Goal: Information Seeking & Learning: Learn about a topic

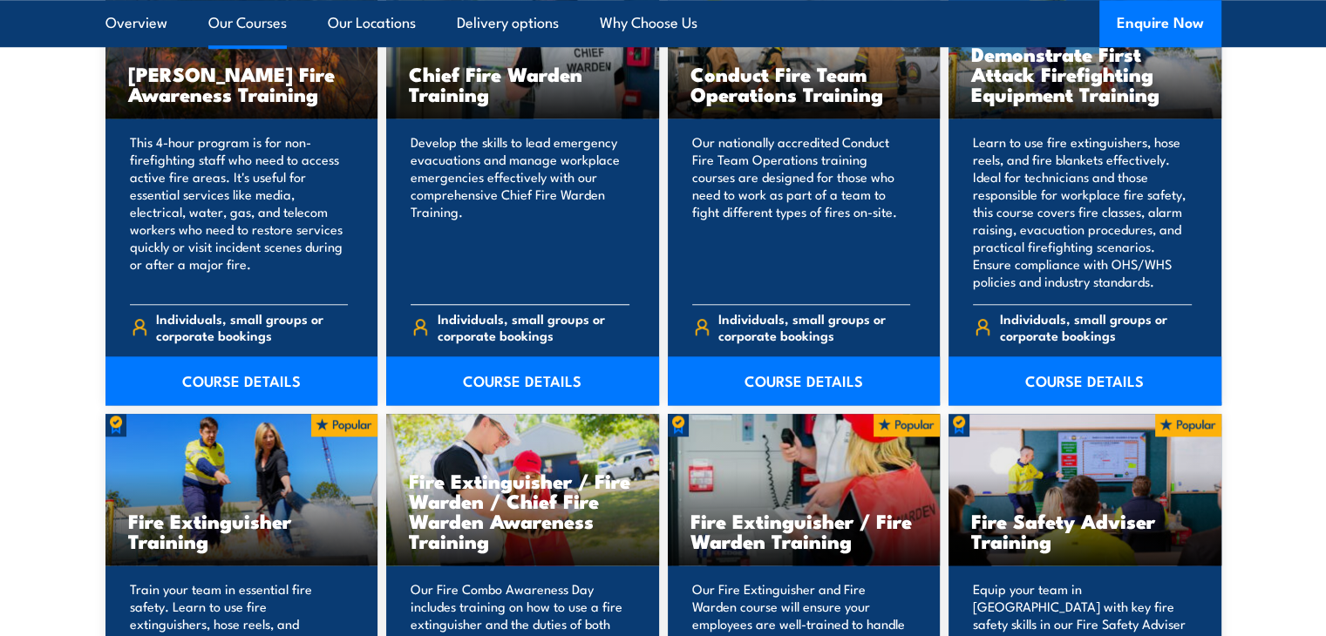
scroll to position [1519, 0]
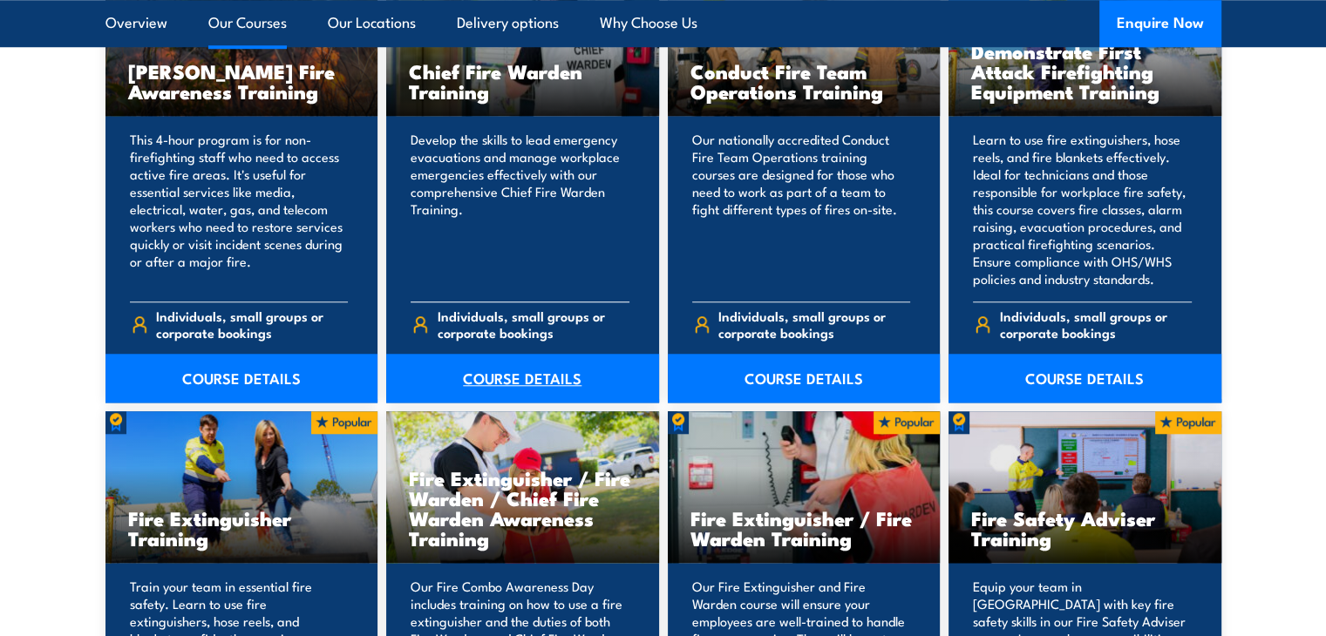
click at [536, 371] on link "COURSE DETAILS" at bounding box center [522, 378] width 273 height 49
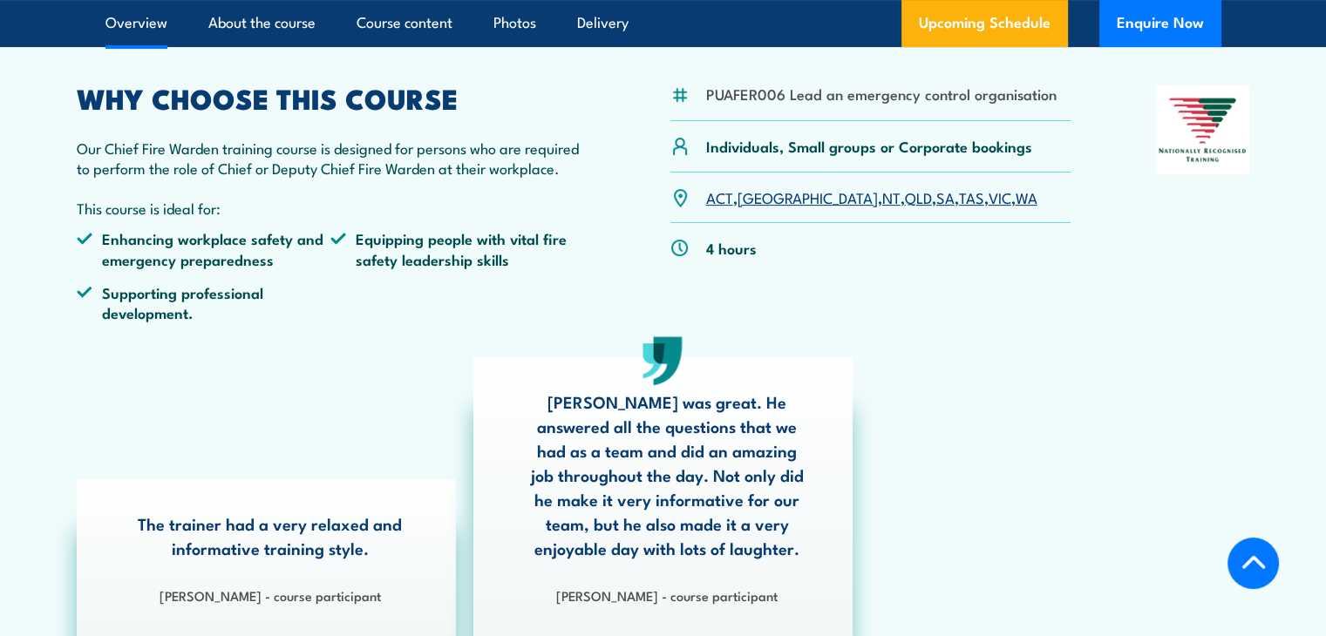
scroll to position [560, 0]
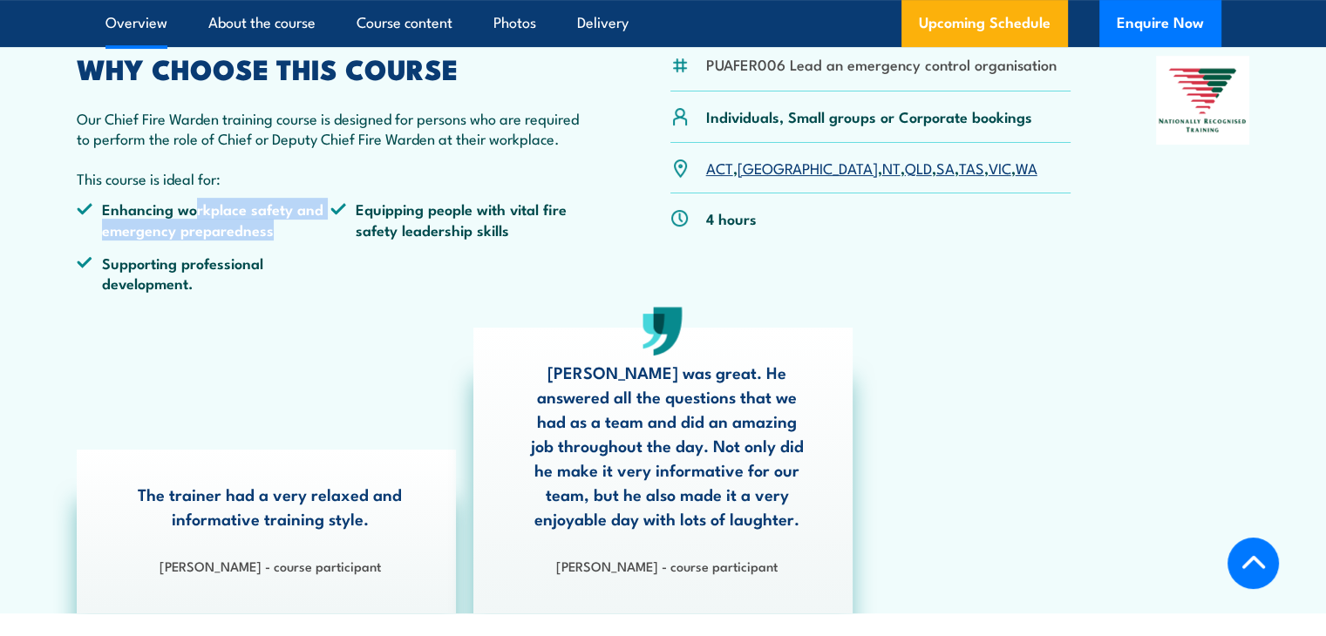
drag, startPoint x: 191, startPoint y: 214, endPoint x: 282, endPoint y: 228, distance: 92.7
click at [282, 228] on li "Enhancing workplace safety and emergency preparedness" at bounding box center [204, 219] width 255 height 41
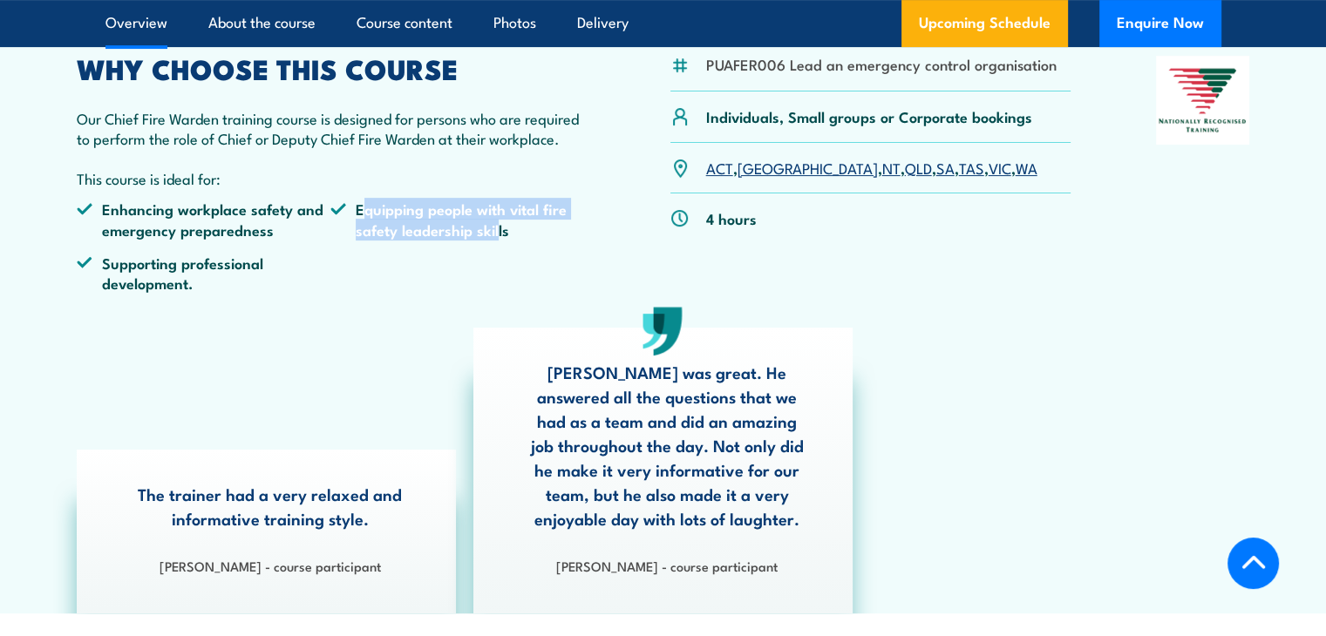
drag, startPoint x: 364, startPoint y: 216, endPoint x: 498, endPoint y: 255, distance: 139.0
click at [498, 255] on ul "Enhancing workplace safety and emergency preparedness Equipping people with vit…" at bounding box center [331, 253] width 509 height 108
click at [323, 256] on li "Supporting professional development." at bounding box center [204, 273] width 255 height 41
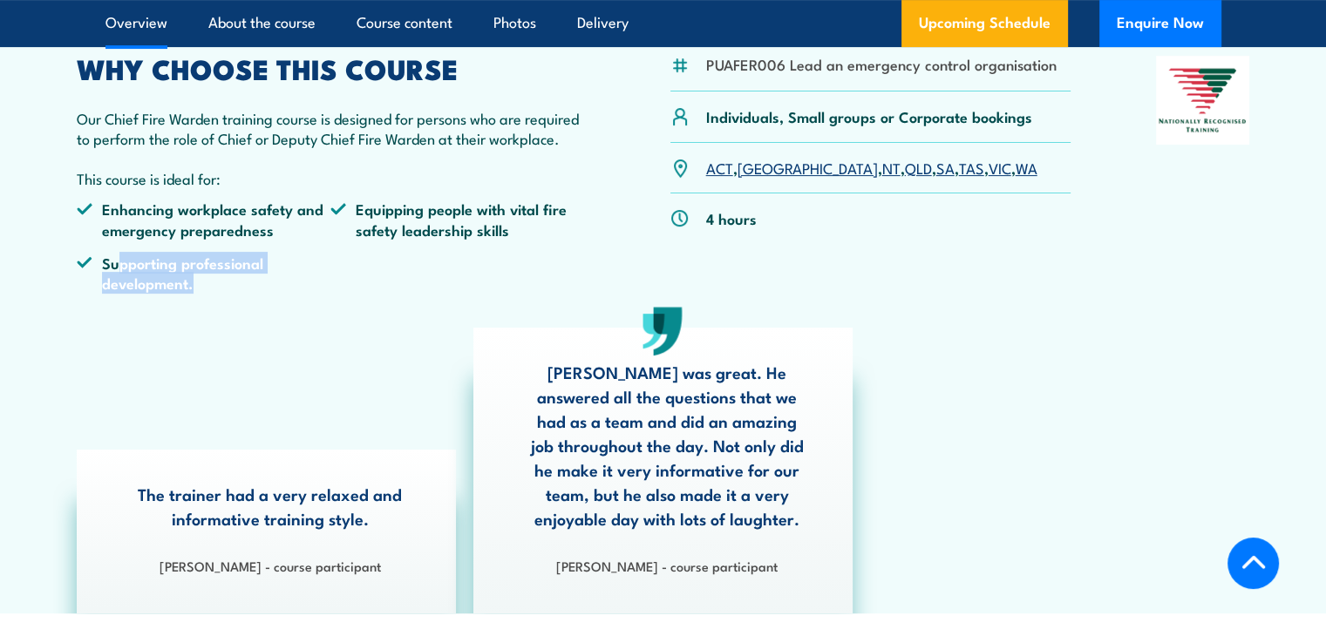
drag, startPoint x: 117, startPoint y: 266, endPoint x: 210, endPoint y: 284, distance: 95.1
click at [210, 284] on li "Supporting professional development." at bounding box center [204, 273] width 255 height 41
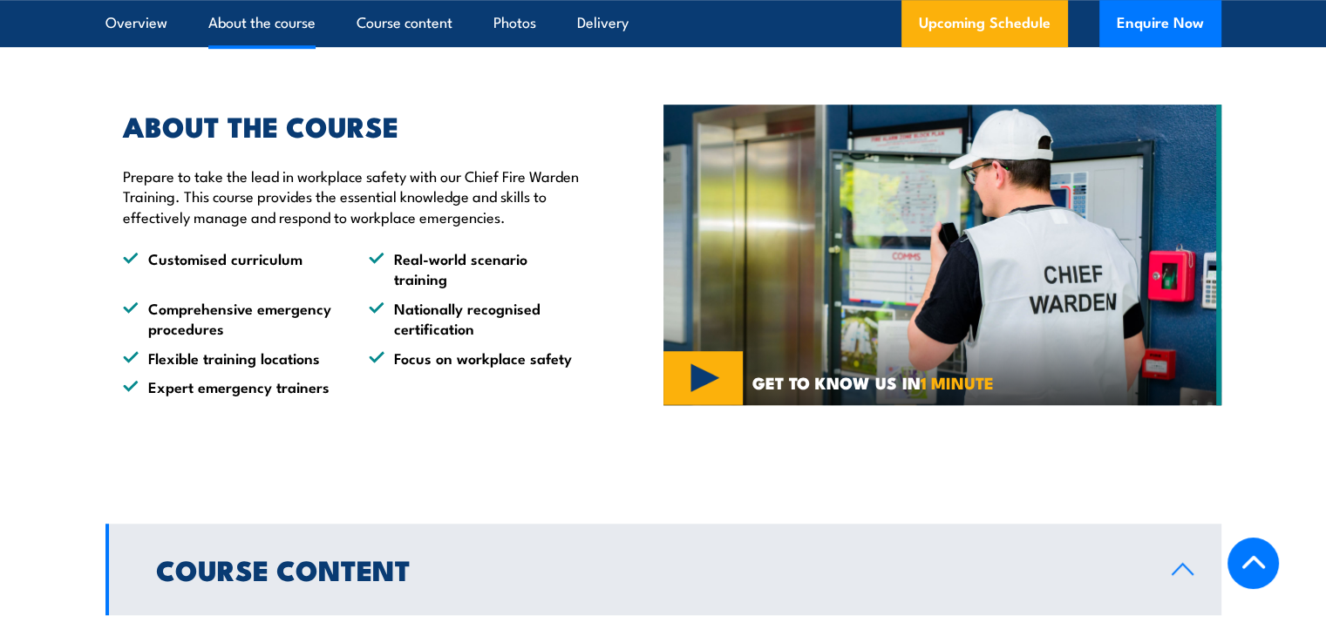
scroll to position [1182, 0]
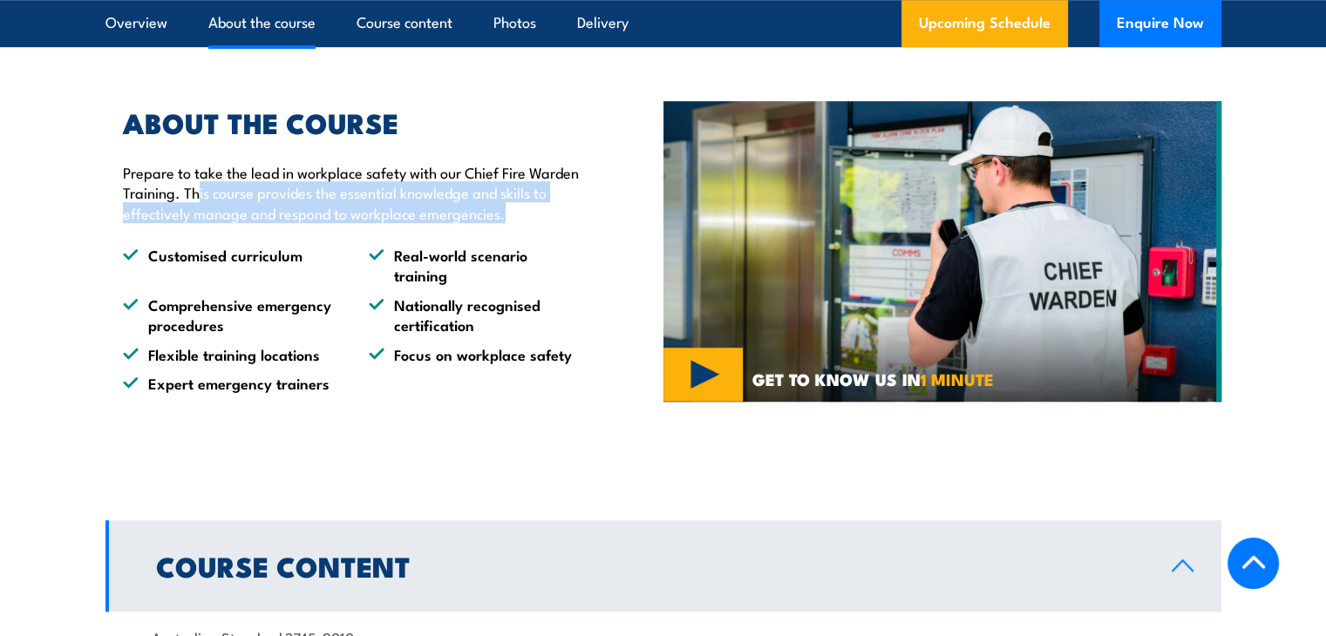
drag, startPoint x: 196, startPoint y: 194, endPoint x: 508, endPoint y: 218, distance: 313.0
click at [508, 218] on p "Prepare to take the lead in workplace safety with our Chief Fire Warden Trainin…" at bounding box center [353, 192] width 460 height 61
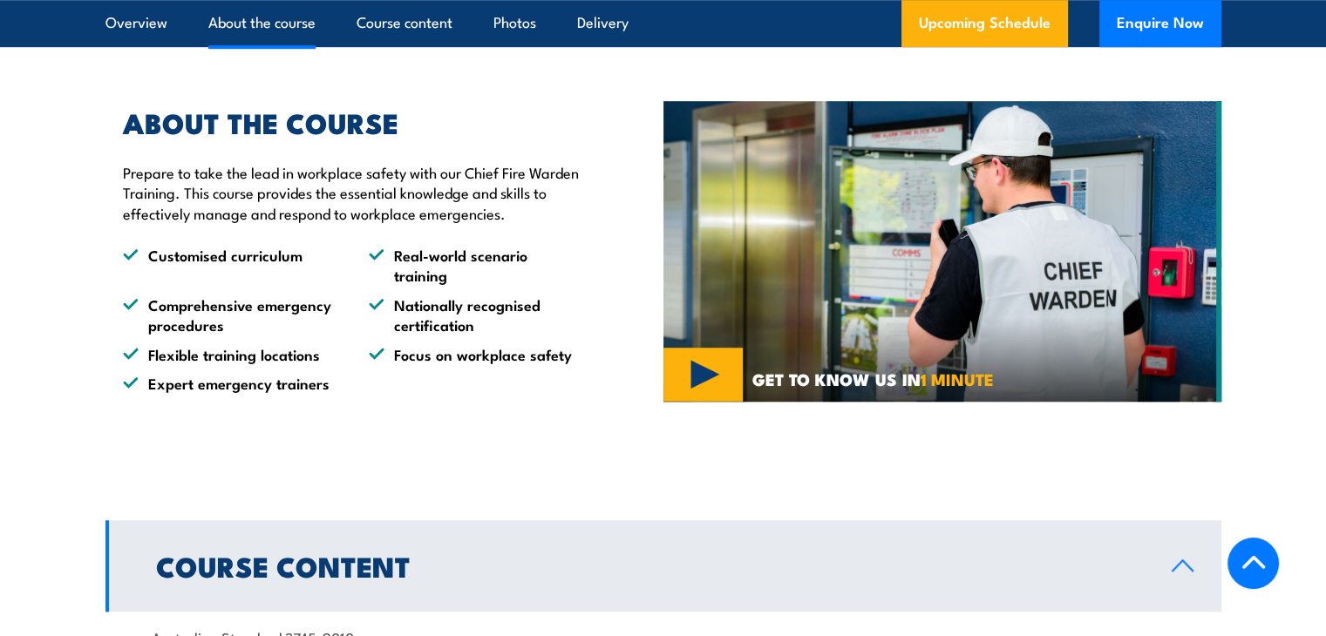
click at [300, 238] on div "ABOUT THE COURSE Prepare to take the lead in workplace safety with our Chief Fi…" at bounding box center [344, 252] width 478 height 284
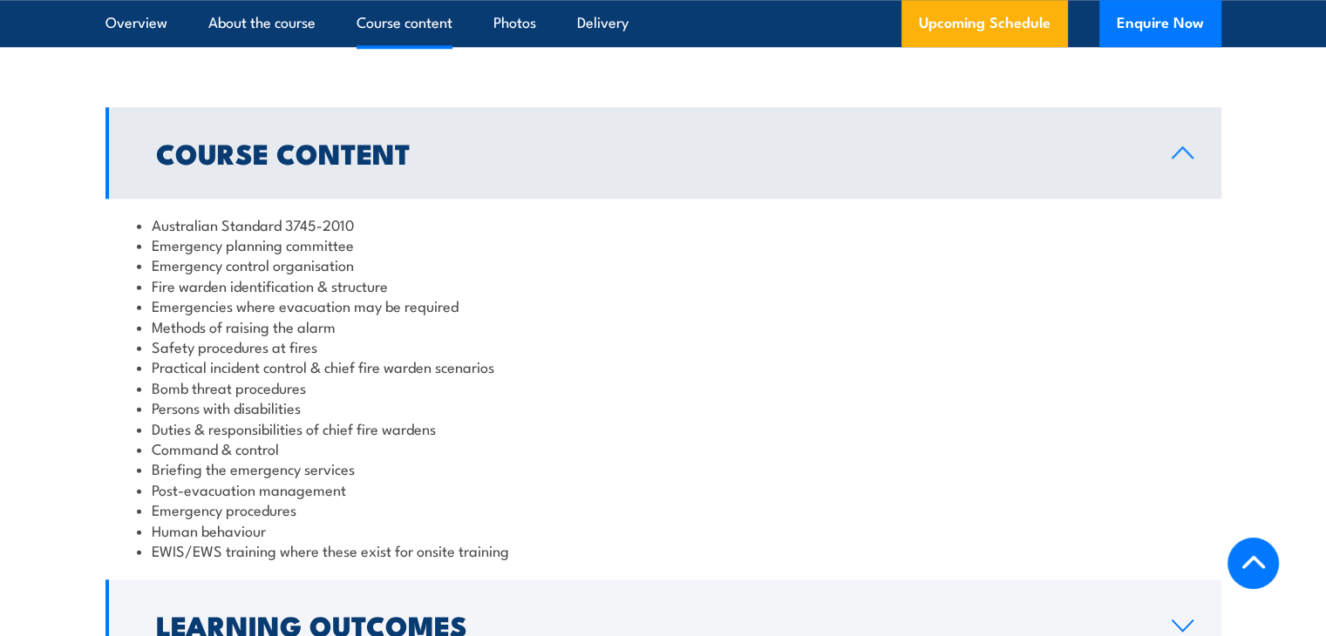
scroll to position [1596, 0]
drag, startPoint x: 202, startPoint y: 243, endPoint x: 345, endPoint y: 255, distance: 143.4
click at [345, 255] on ul "Australian Standard 3745-2010 Emergency planning committee Emergency control or…" at bounding box center [663, 387] width 1053 height 347
click at [345, 255] on li "Emergency control organisation" at bounding box center [663, 264] width 1053 height 20
drag, startPoint x: 183, startPoint y: 263, endPoint x: 411, endPoint y: 269, distance: 227.6
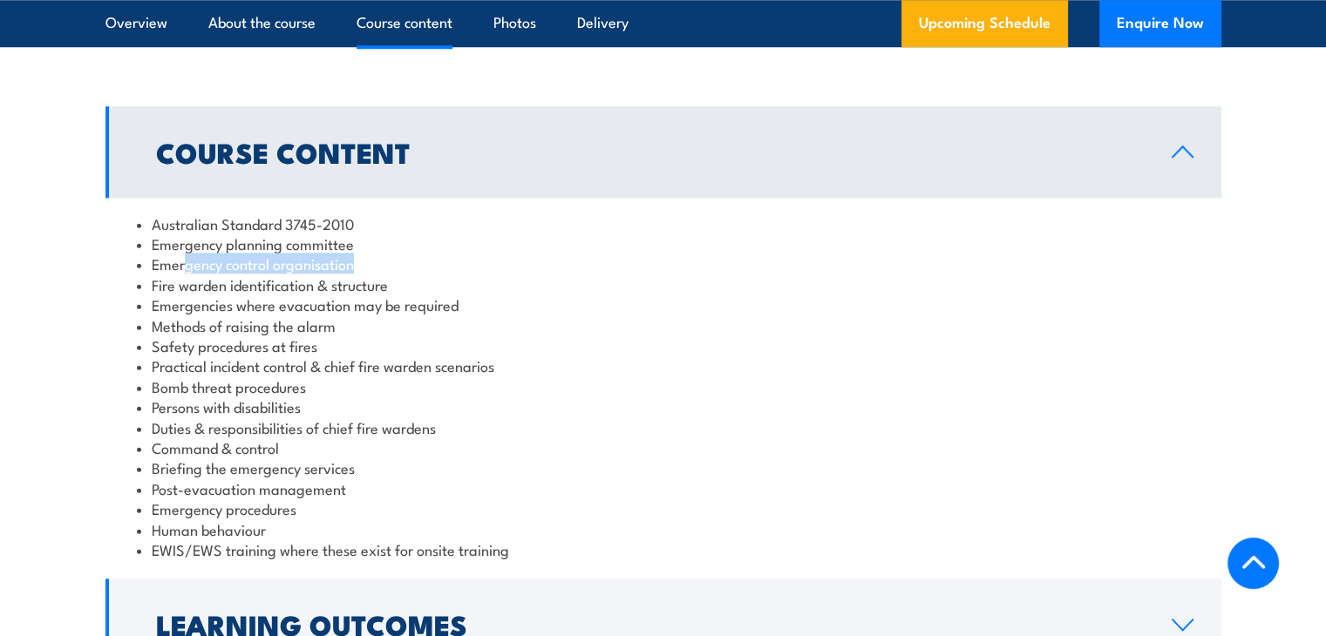
click at [411, 269] on li "Emergency control organisation" at bounding box center [663, 264] width 1053 height 20
drag, startPoint x: 228, startPoint y: 291, endPoint x: 400, endPoint y: 290, distance: 172.6
click at [400, 290] on li "Fire warden identification & structure" at bounding box center [663, 285] width 1053 height 20
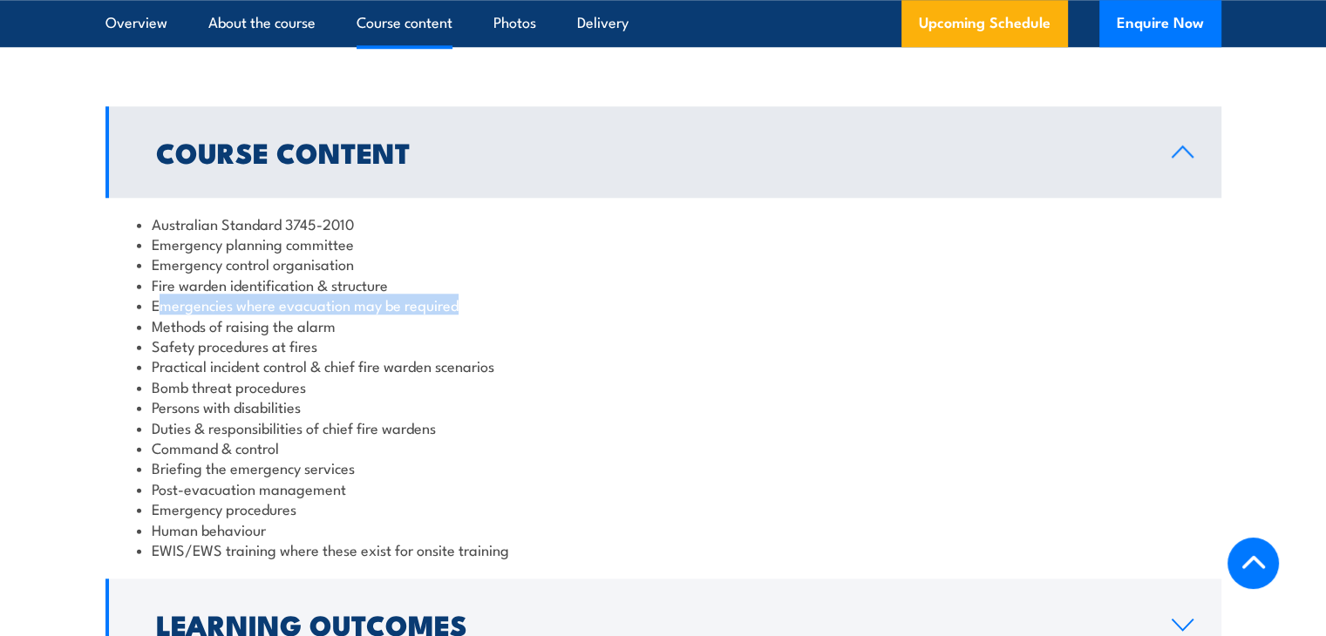
drag, startPoint x: 155, startPoint y: 310, endPoint x: 464, endPoint y: 311, distance: 308.6
click at [464, 311] on li "Emergencies where evacuation may be required" at bounding box center [663, 305] width 1053 height 20
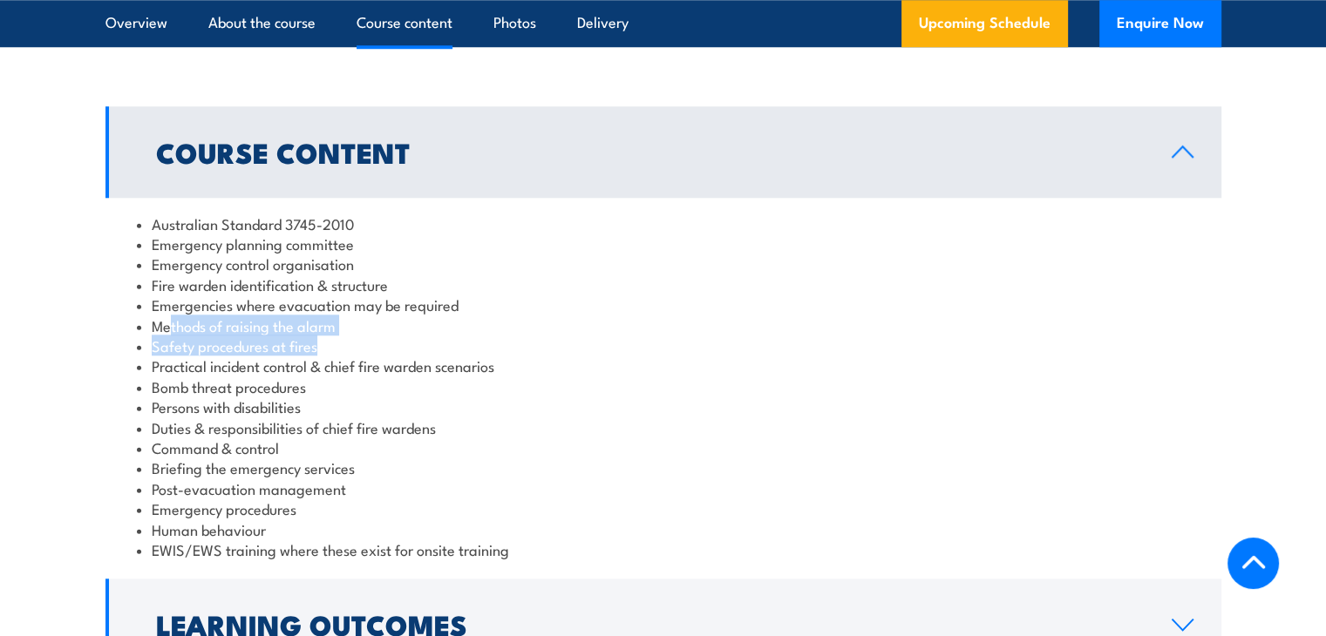
drag, startPoint x: 171, startPoint y: 334, endPoint x: 351, endPoint y: 353, distance: 181.5
click at [351, 353] on ul "Australian Standard 3745-2010 Emergency planning committee Emergency control or…" at bounding box center [663, 387] width 1053 height 347
click at [351, 353] on li "Safety procedures at fires" at bounding box center [663, 346] width 1053 height 20
drag, startPoint x: 167, startPoint y: 345, endPoint x: 373, endPoint y: 351, distance: 205.8
click at [373, 351] on li "Safety procedures at fires" at bounding box center [663, 346] width 1053 height 20
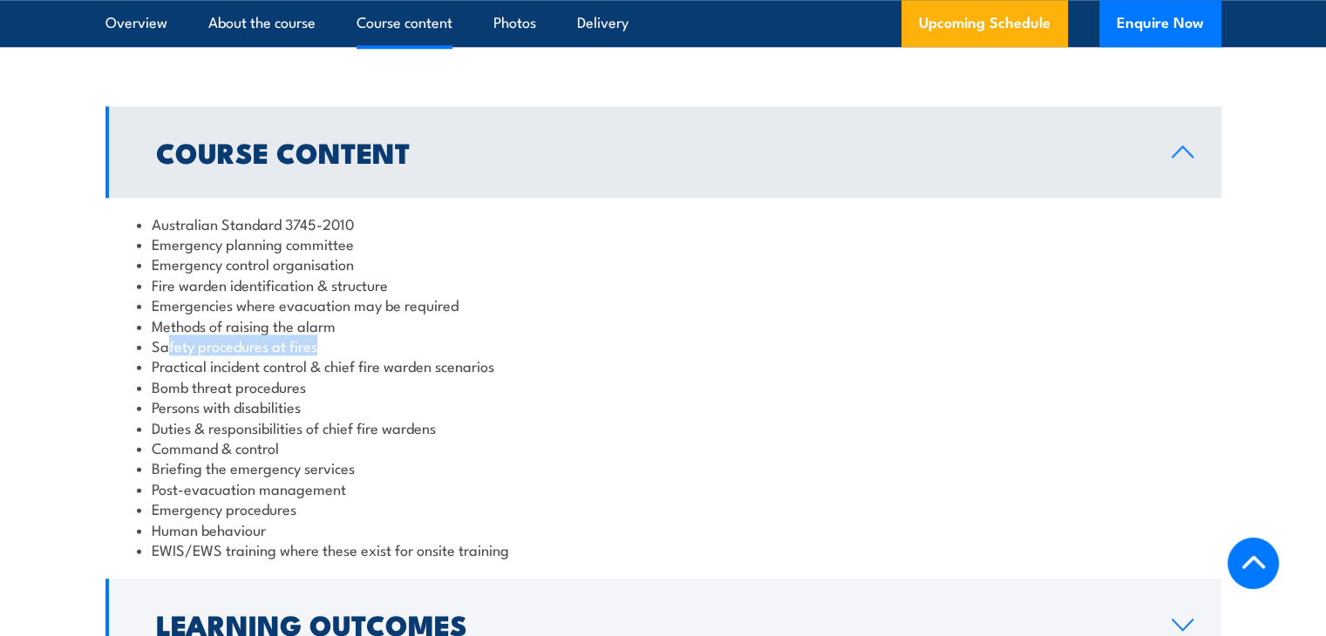
click at [373, 351] on li "Safety procedures at fires" at bounding box center [663, 346] width 1053 height 20
drag, startPoint x: 188, startPoint y: 372, endPoint x: 493, endPoint y: 370, distance: 304.3
click at [493, 370] on li "Practical incident control & chief fire warden scenarios" at bounding box center [663, 366] width 1053 height 20
drag, startPoint x: 177, startPoint y: 401, endPoint x: 335, endPoint y: 406, distance: 157.9
click at [335, 406] on li "Persons with disabilities" at bounding box center [663, 407] width 1053 height 20
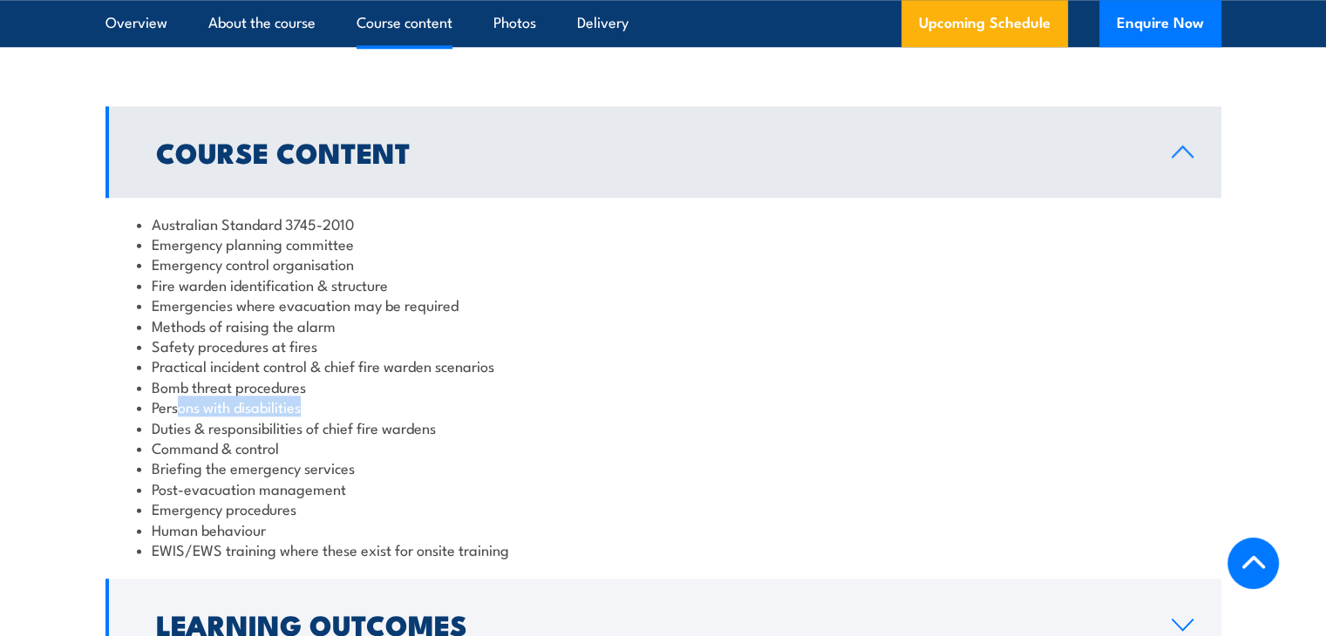
click at [335, 406] on li "Persons with disabilities" at bounding box center [663, 407] width 1053 height 20
drag, startPoint x: 167, startPoint y: 428, endPoint x: 450, endPoint y: 432, distance: 282.5
click at [450, 432] on li "Duties & responsibilities of chief fire wardens" at bounding box center [663, 428] width 1053 height 20
drag, startPoint x: 166, startPoint y: 450, endPoint x: 330, endPoint y: 452, distance: 163.9
click at [330, 452] on li "Command & control" at bounding box center [663, 448] width 1053 height 20
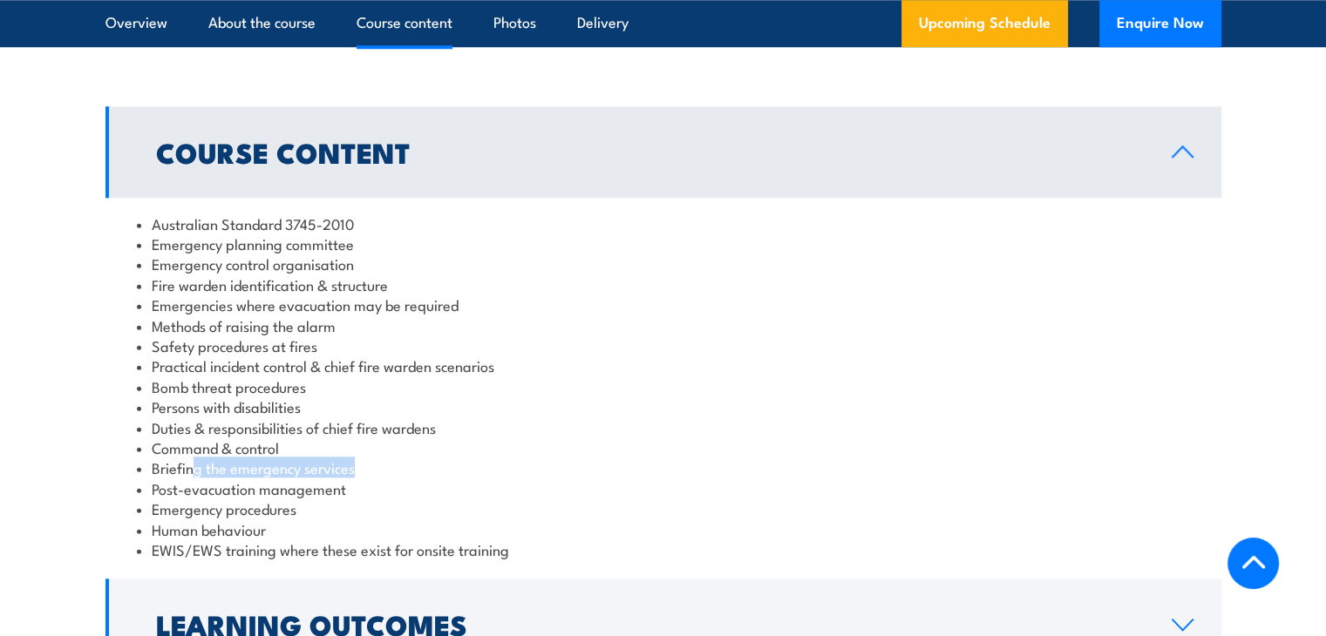
drag, startPoint x: 191, startPoint y: 472, endPoint x: 449, endPoint y: 479, distance: 258.1
click at [449, 479] on ul "Australian Standard 3745-2010 Emergency planning committee Emergency control or…" at bounding box center [663, 387] width 1053 height 347
click at [248, 479] on li "Post-evacuation management" at bounding box center [663, 489] width 1053 height 20
drag, startPoint x: 169, startPoint y: 513, endPoint x: 304, endPoint y: 513, distance: 135.1
click at [304, 513] on li "Emergency procedures" at bounding box center [663, 509] width 1053 height 20
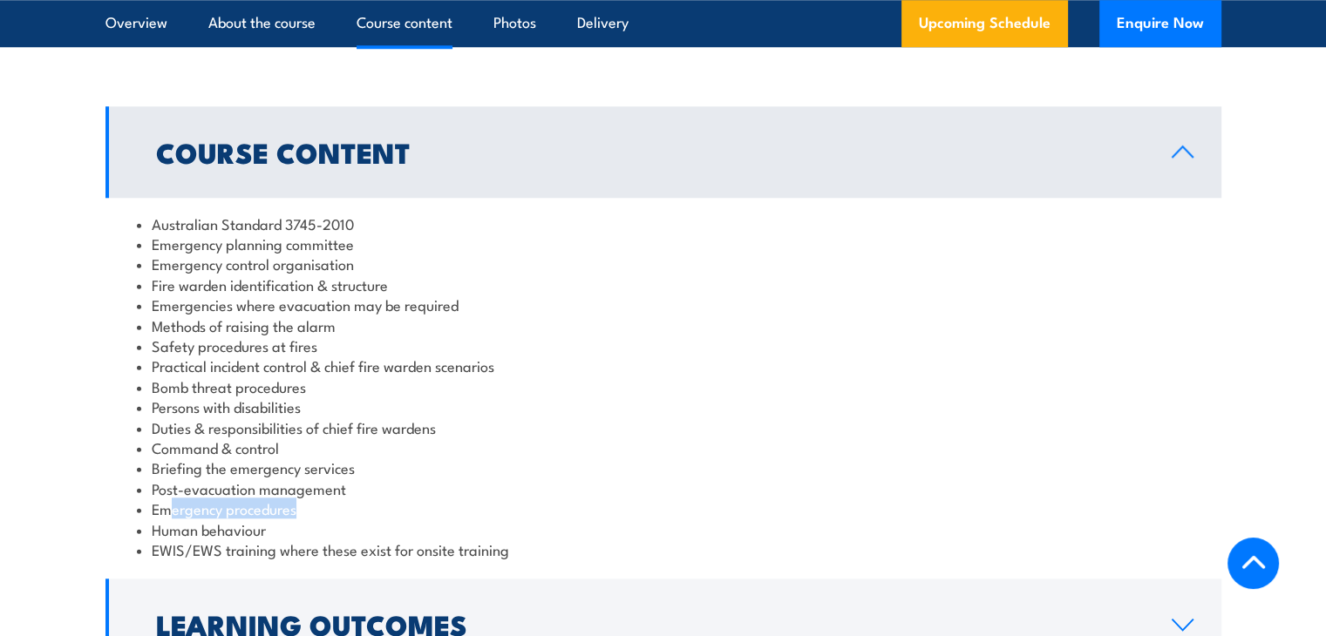
click at [304, 513] on li "Emergency procedures" at bounding box center [663, 509] width 1053 height 20
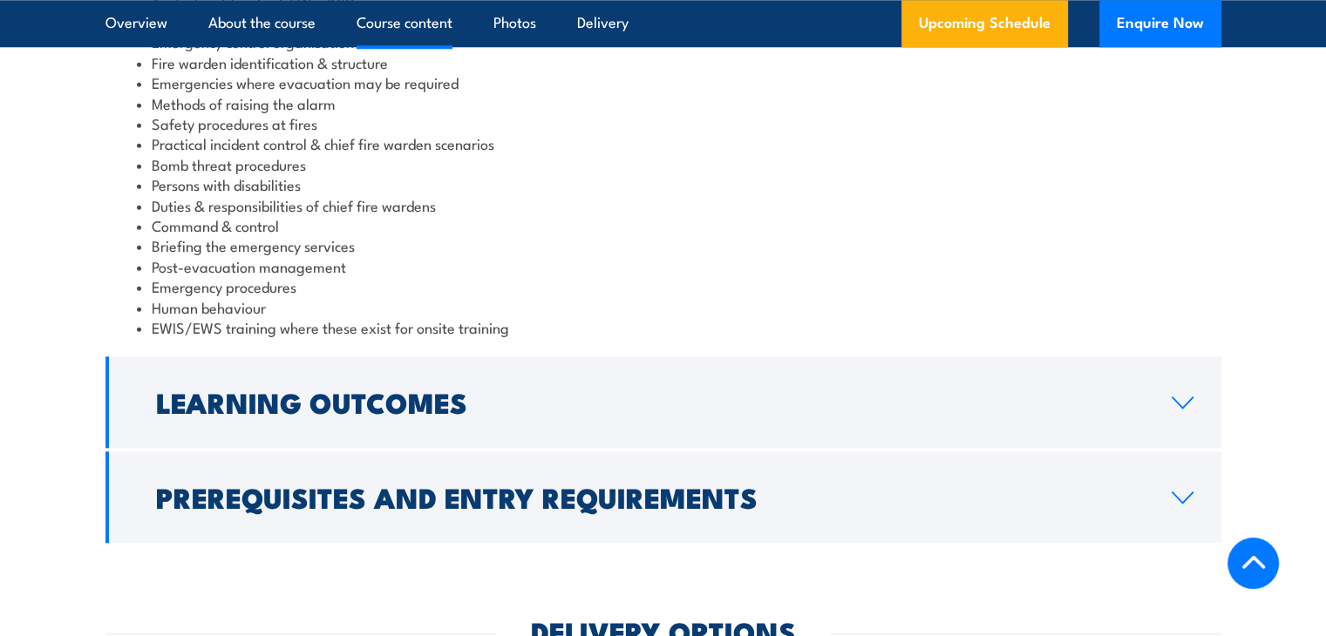
scroll to position [1820, 0]
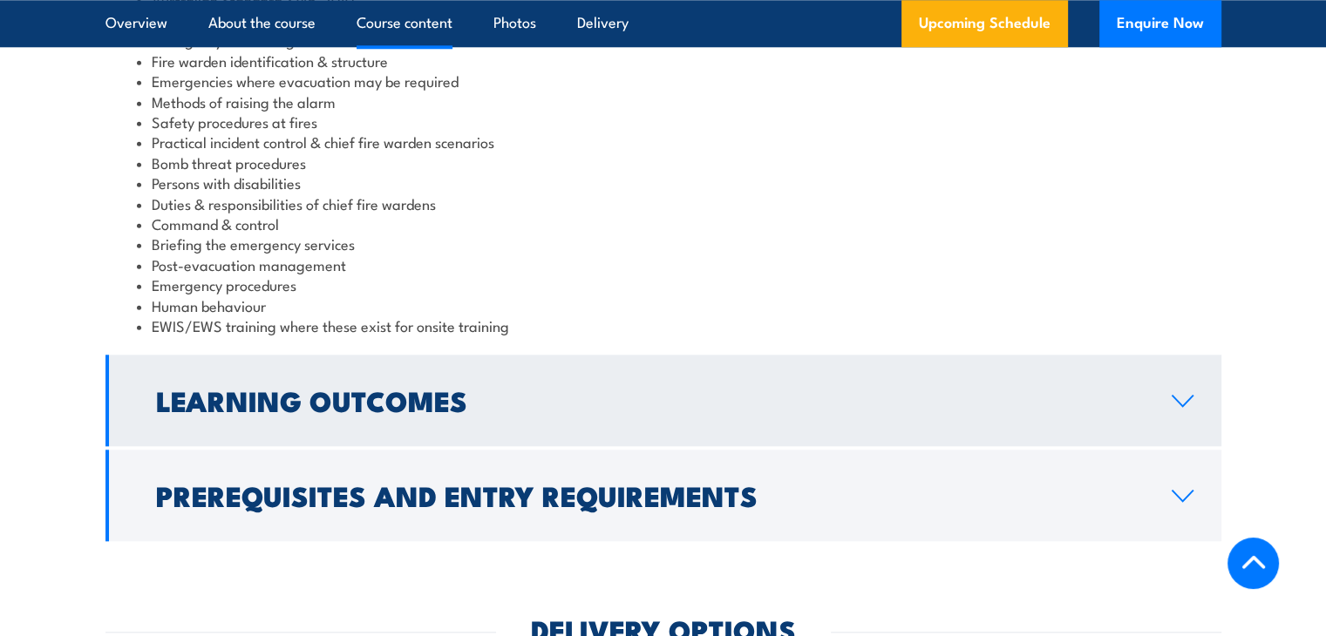
click at [652, 396] on h2 "Learning Outcomes" at bounding box center [650, 400] width 988 height 24
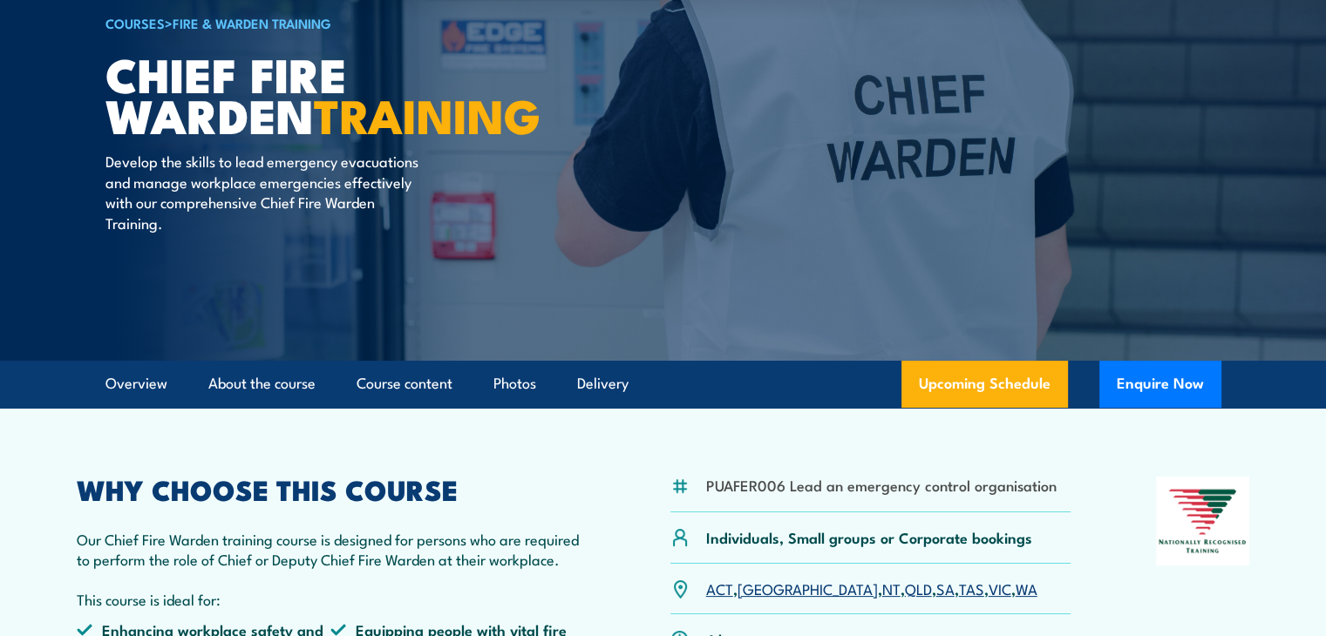
scroll to position [0, 0]
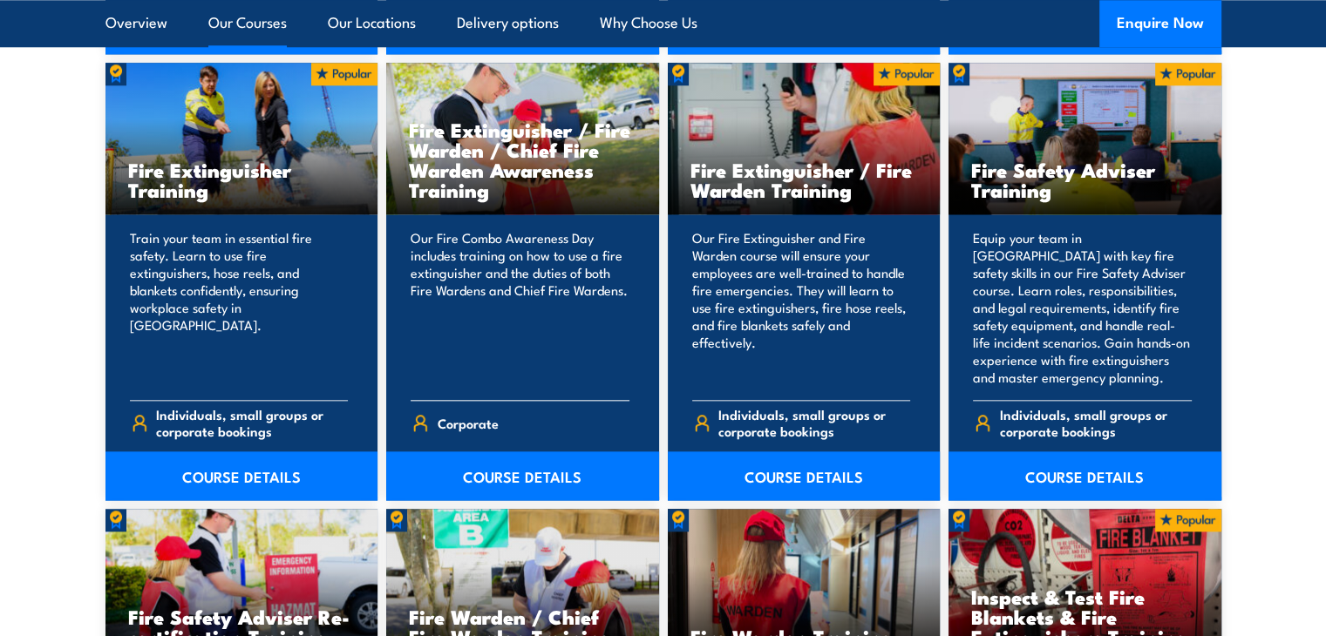
scroll to position [1868, 0]
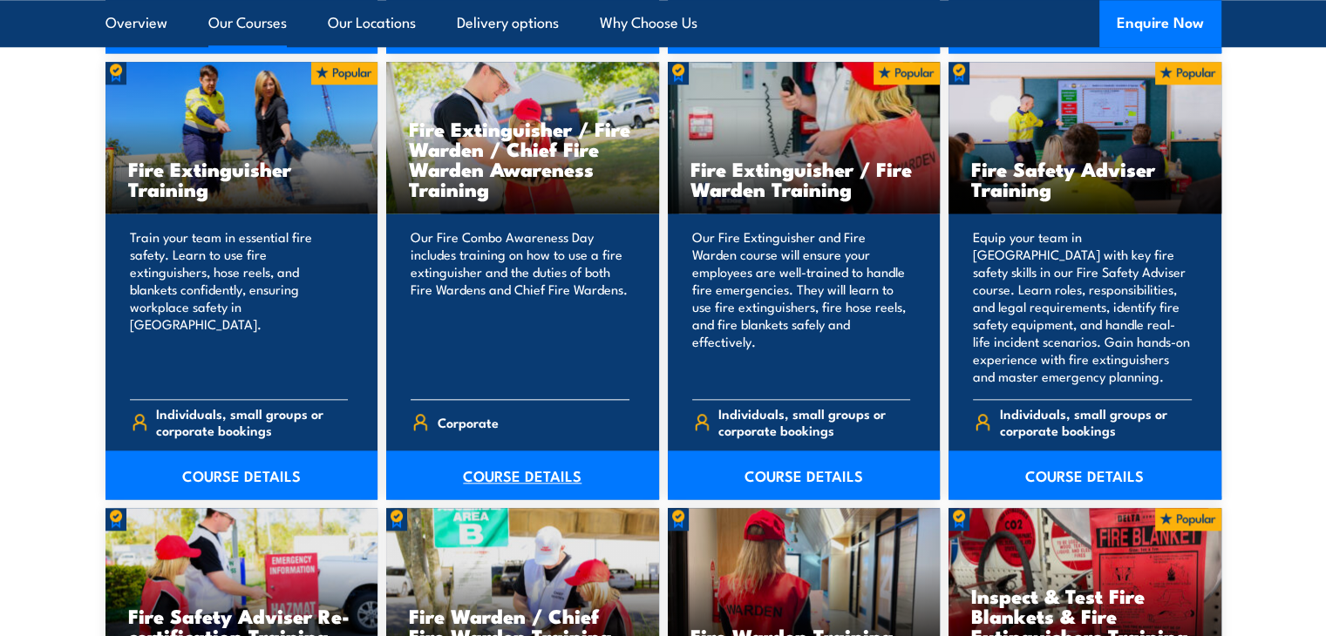
click at [537, 472] on link "COURSE DETAILS" at bounding box center [522, 475] width 273 height 49
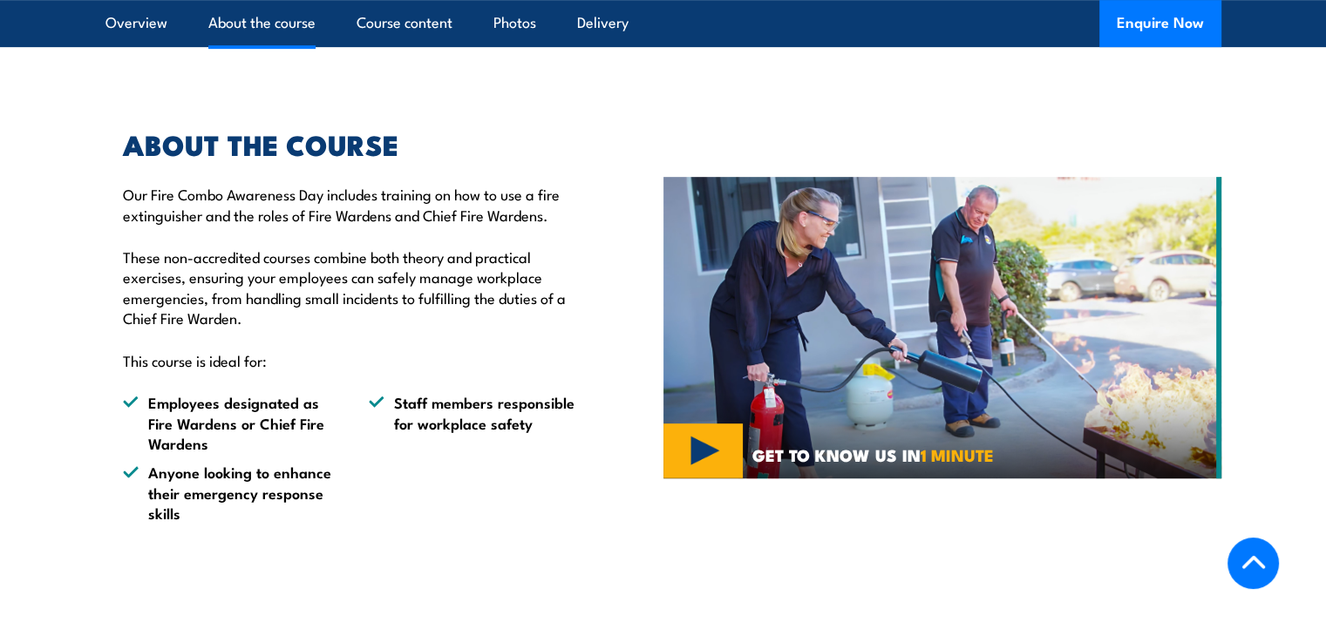
scroll to position [894, 0]
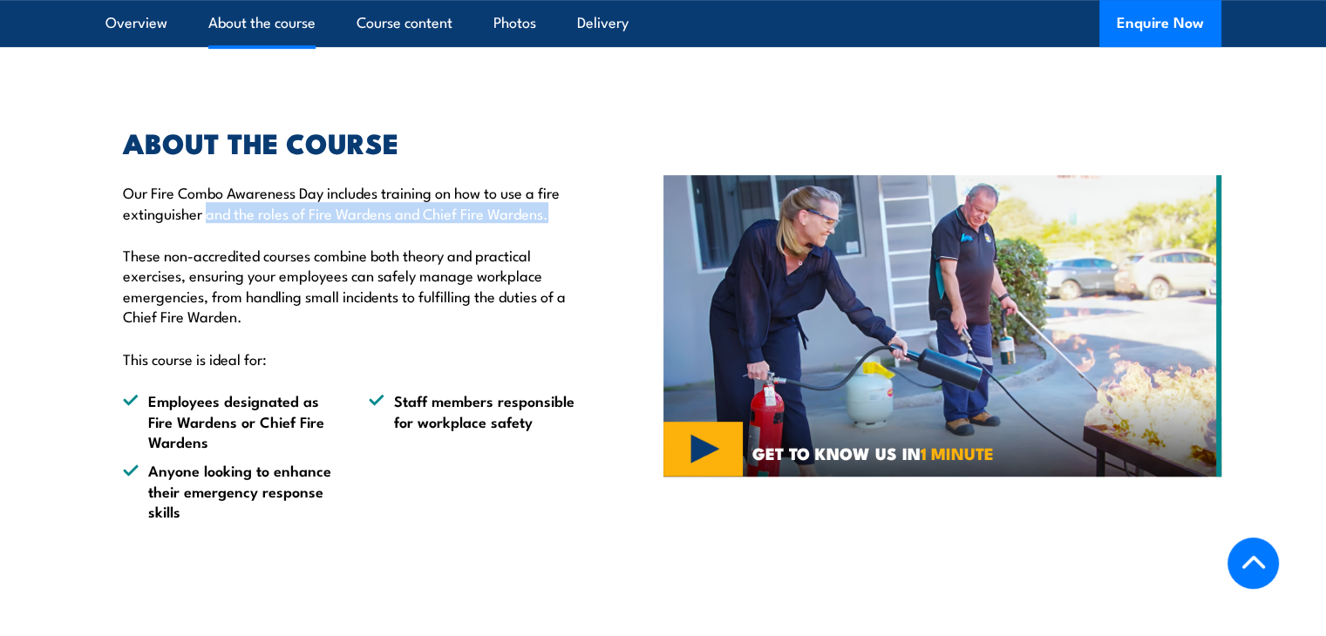
drag, startPoint x: 204, startPoint y: 157, endPoint x: 575, endPoint y: 156, distance: 371.4
click at [575, 182] on p "Our Fire Combo Awareness Day includes training on how to use a fire extinguishe…" at bounding box center [353, 202] width 460 height 41
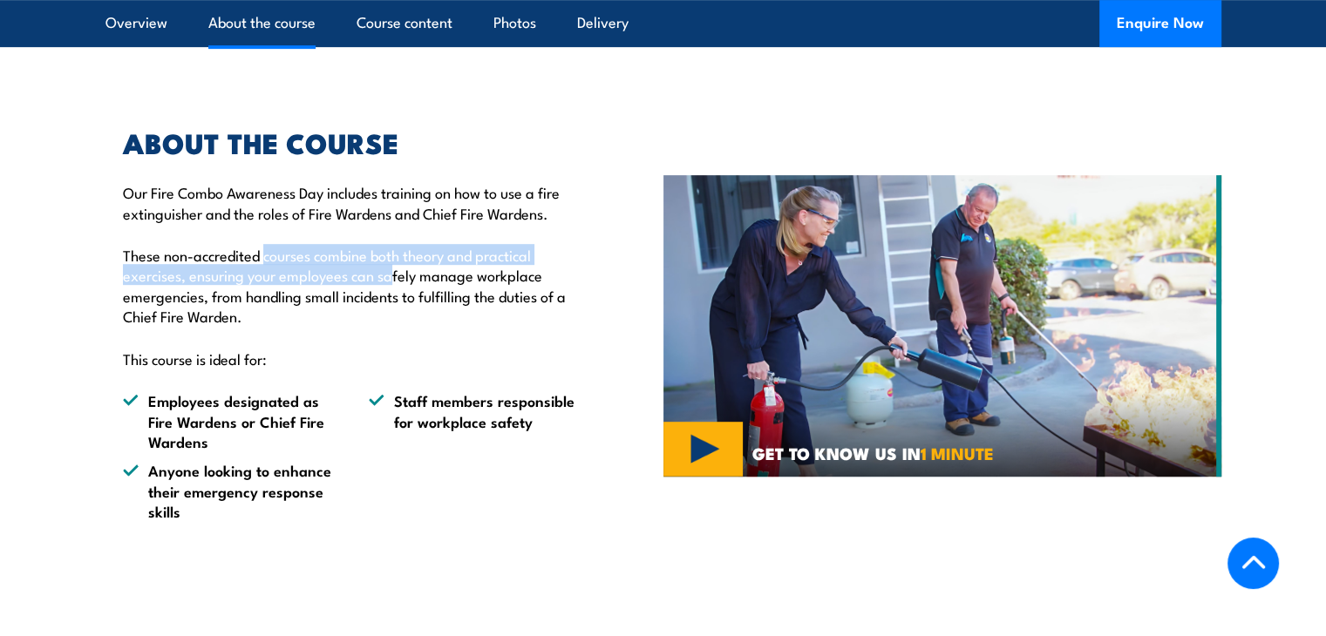
drag, startPoint x: 267, startPoint y: 189, endPoint x: 390, endPoint y: 221, distance: 126.9
click at [390, 245] on p "These non-accredited courses combine both theory and practical exercises, ensur…" at bounding box center [353, 286] width 460 height 82
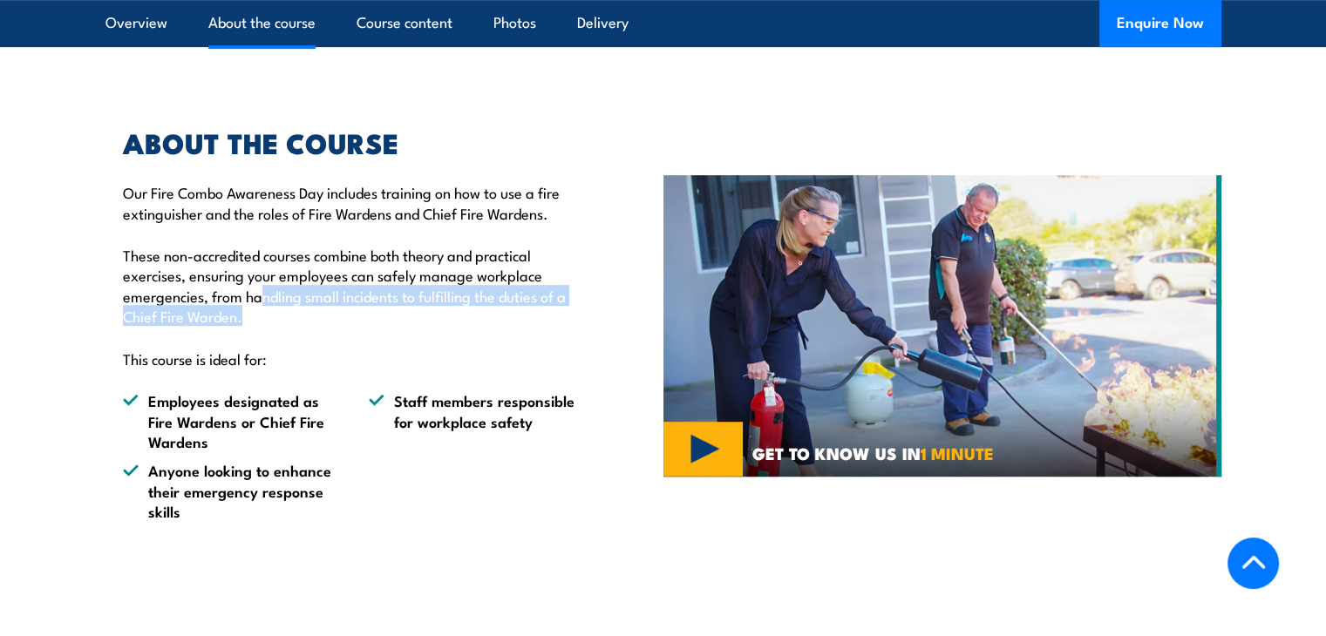
drag, startPoint x: 264, startPoint y: 231, endPoint x: 429, endPoint y: 259, distance: 167.1
click at [429, 259] on p "These non-accredited courses combine both theory and practical exercises, ensur…" at bounding box center [353, 286] width 460 height 82
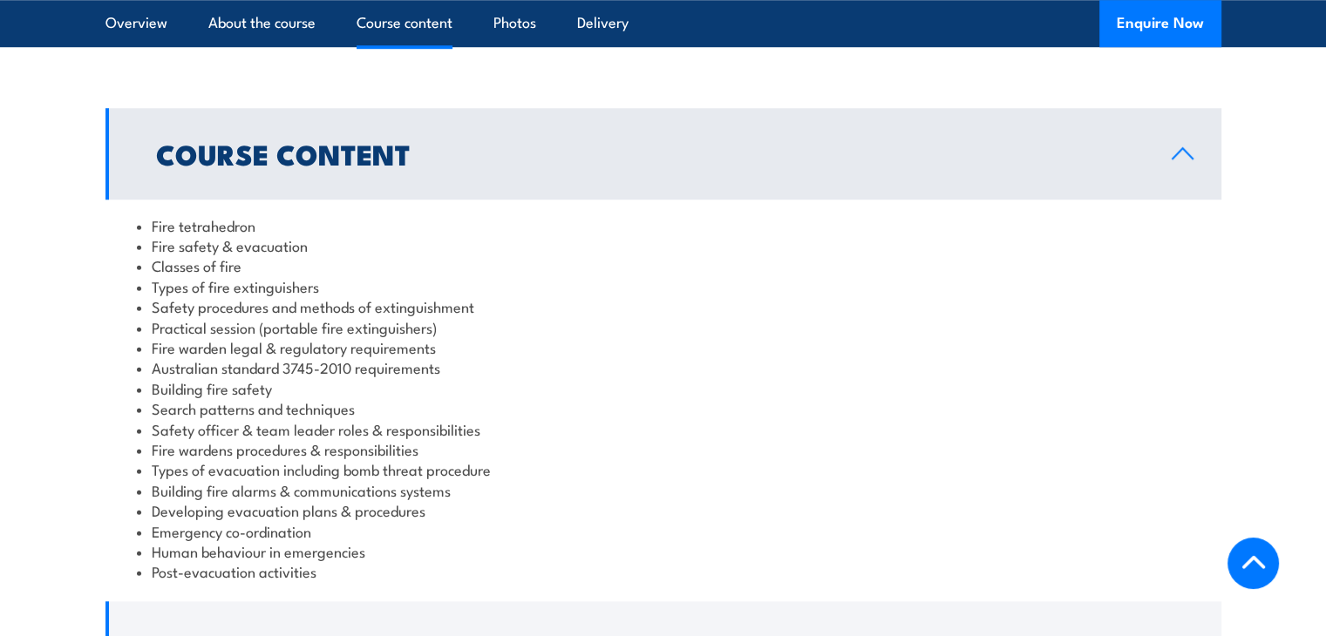
scroll to position [1436, 0]
drag, startPoint x: 166, startPoint y: 184, endPoint x: 263, endPoint y: 190, distance: 97.8
click at [263, 235] on li "Fire safety & evacuation" at bounding box center [663, 245] width 1053 height 20
drag, startPoint x: 173, startPoint y: 248, endPoint x: 510, endPoint y: 249, distance: 336.5
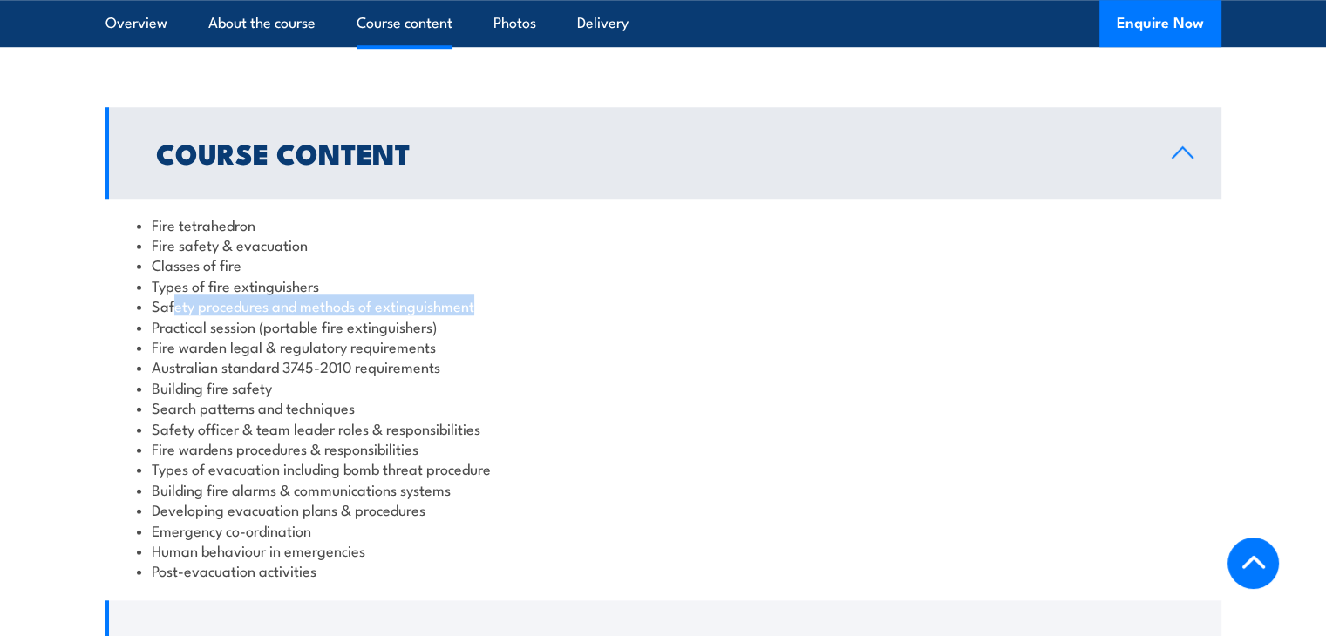
click at [510, 296] on li "Safety procedures and methods of extinguishment" at bounding box center [663, 306] width 1053 height 20
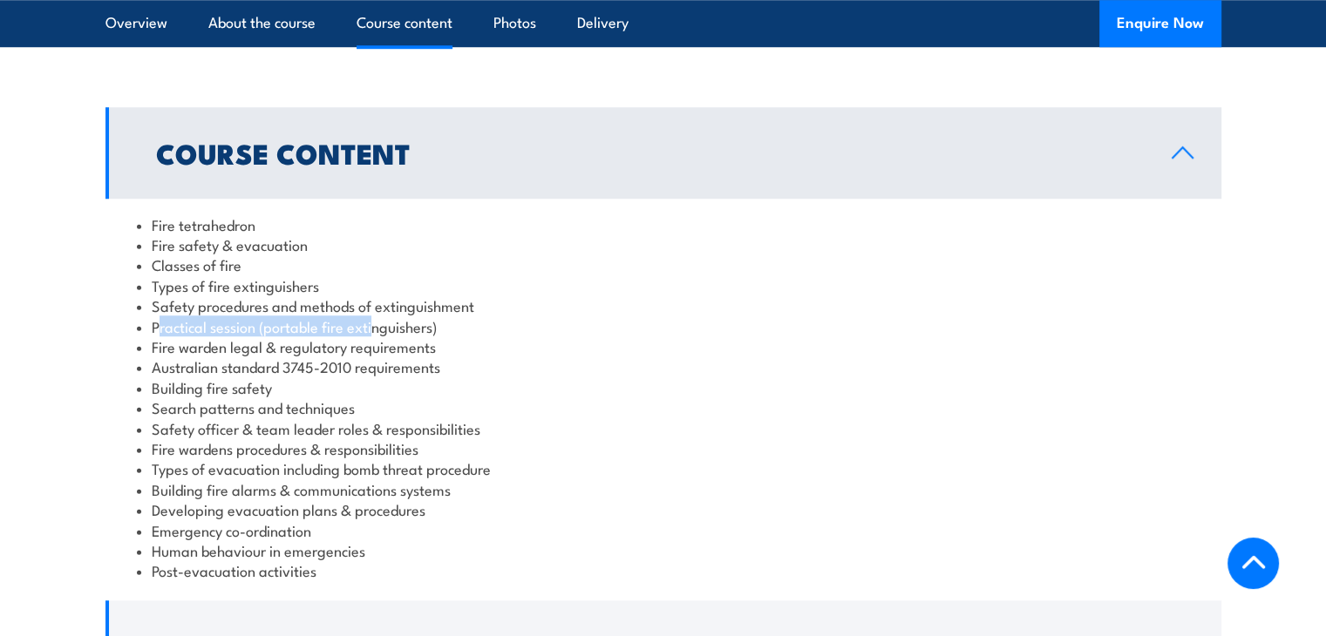
drag, startPoint x: 157, startPoint y: 270, endPoint x: 372, endPoint y: 262, distance: 215.5
click at [372, 316] on li "Practical session (portable fire extinguishers)" at bounding box center [663, 326] width 1053 height 20
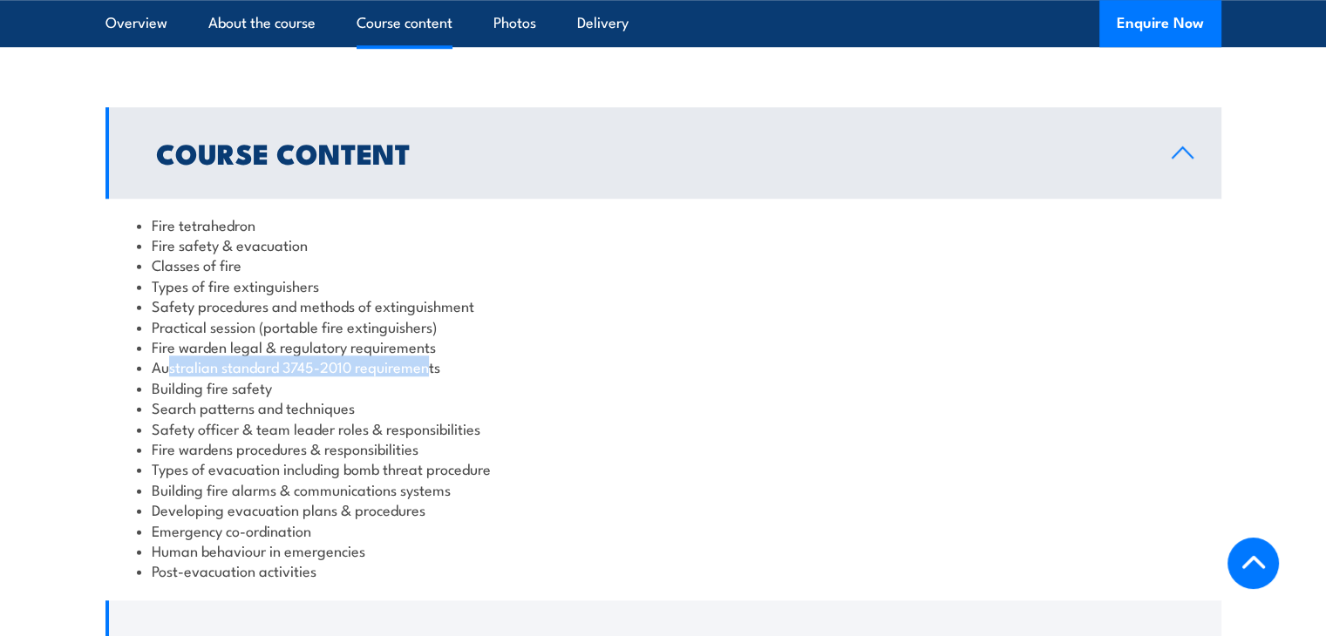
drag, startPoint x: 167, startPoint y: 307, endPoint x: 432, endPoint y: 313, distance: 264.2
click at [432, 357] on li "Australian standard 3745-2010 requirements" at bounding box center [663, 367] width 1053 height 20
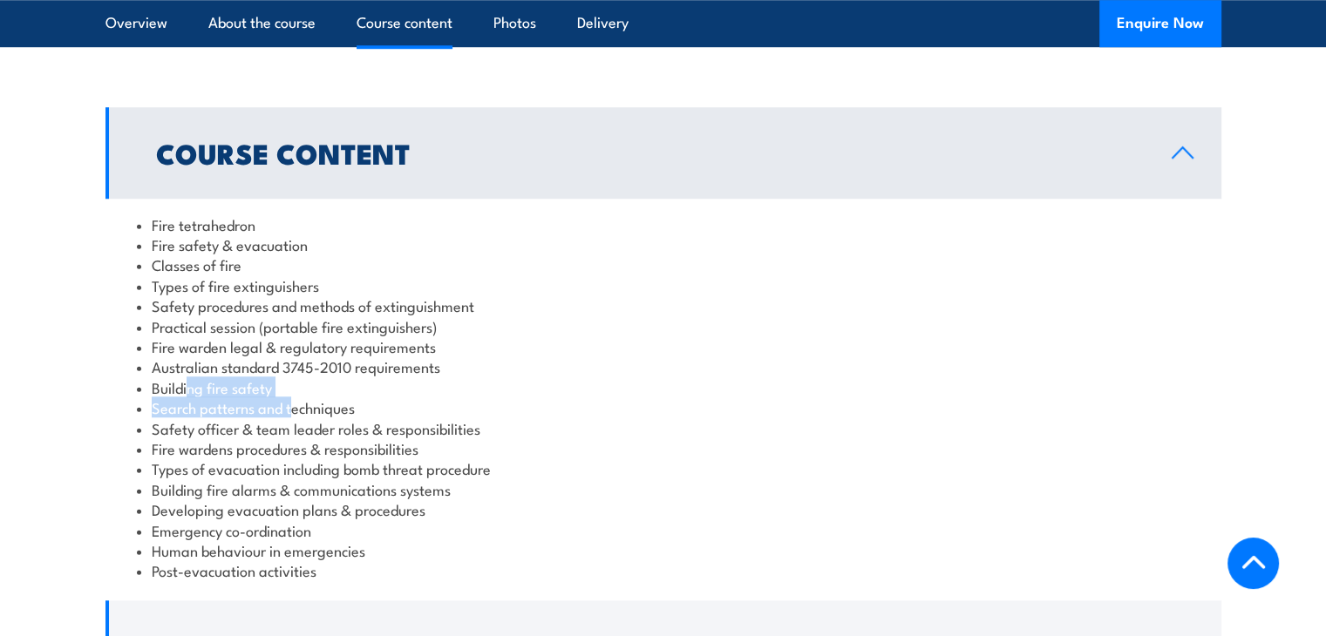
drag, startPoint x: 188, startPoint y: 335, endPoint x: 297, endPoint y: 334, distance: 109.0
click at [297, 377] on li "Building fire safety" at bounding box center [663, 387] width 1053 height 20
click at [251, 398] on li "Search patterns and techniques" at bounding box center [663, 408] width 1053 height 20
click at [378, 398] on li "Search patterns and techniques" at bounding box center [663, 408] width 1053 height 20
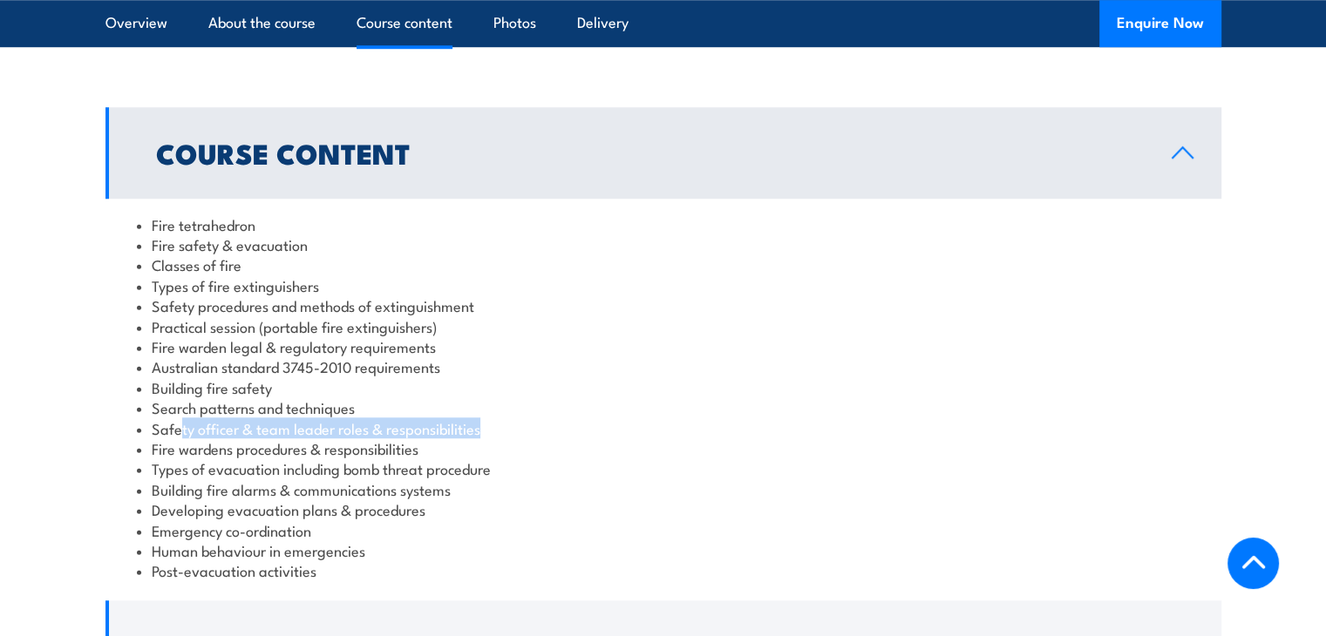
drag, startPoint x: 180, startPoint y: 368, endPoint x: 495, endPoint y: 360, distance: 315.7
click at [495, 418] on li "Safety officer & team leader roles & responsibilities" at bounding box center [663, 428] width 1053 height 20
drag, startPoint x: 177, startPoint y: 393, endPoint x: 442, endPoint y: 384, distance: 265.2
click at [442, 438] on li "Fire wardens procedures & responsibilities" at bounding box center [663, 448] width 1053 height 20
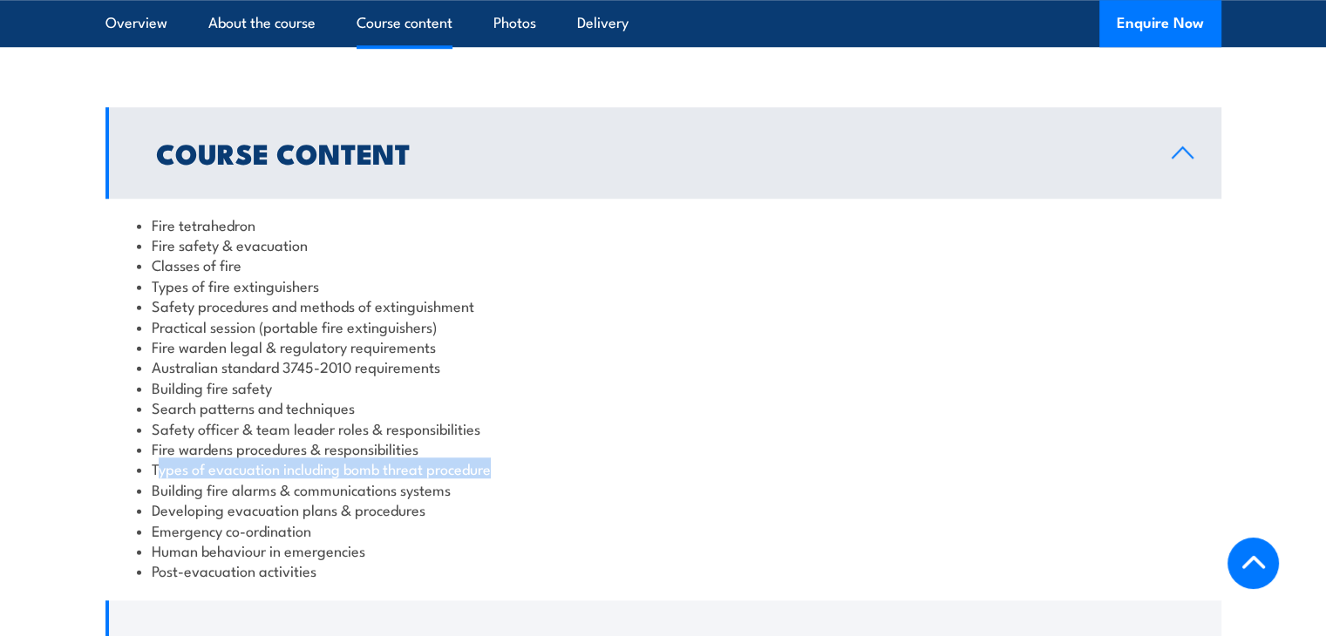
drag, startPoint x: 160, startPoint y: 408, endPoint x: 520, endPoint y: 410, distance: 359.2
click at [520, 459] on li "Types of evacuation including bomb threat procedure" at bounding box center [663, 469] width 1053 height 20
click at [167, 479] on li "Building fire alarms & communications systems" at bounding box center [663, 489] width 1053 height 20
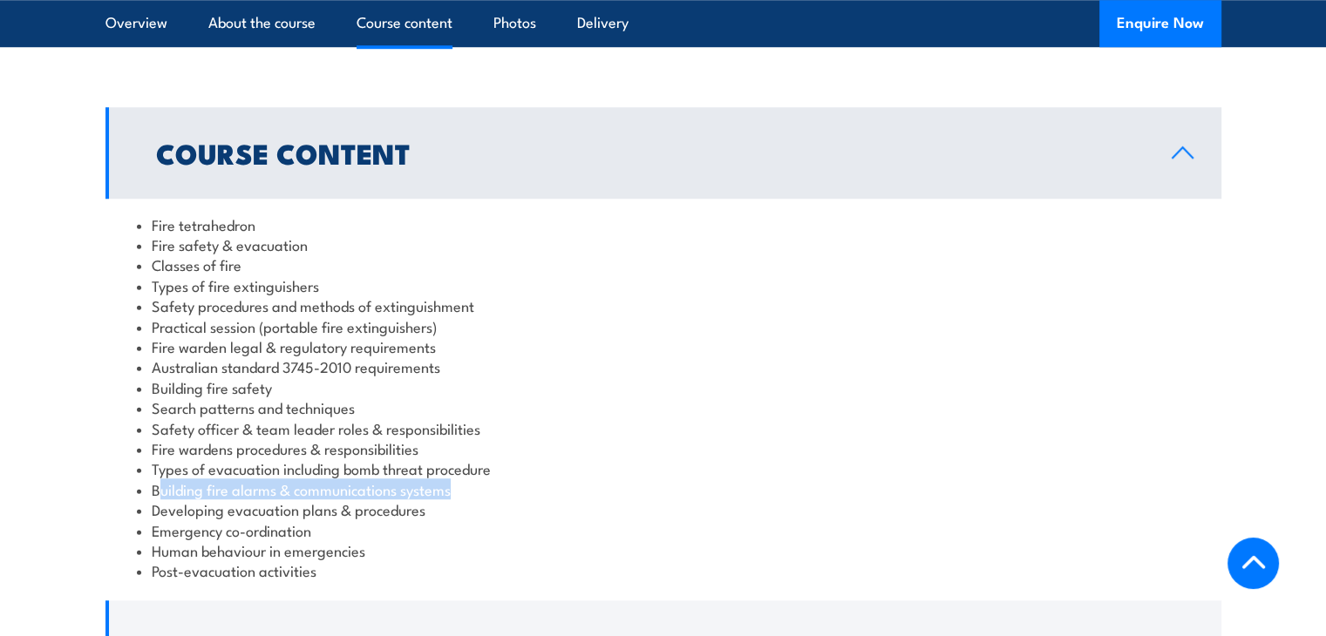
drag, startPoint x: 157, startPoint y: 433, endPoint x: 473, endPoint y: 432, distance: 316.4
click at [473, 479] on li "Building fire alarms & communications systems" at bounding box center [663, 489] width 1053 height 20
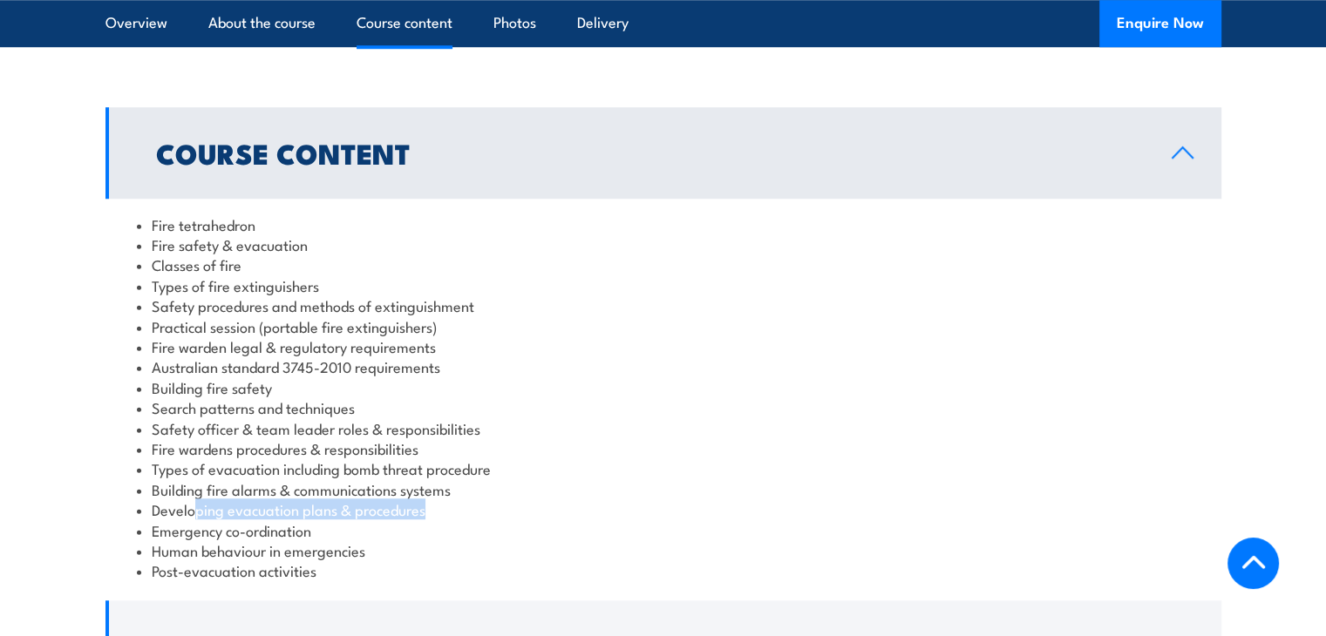
drag, startPoint x: 192, startPoint y: 451, endPoint x: 442, endPoint y: 452, distance: 250.2
click at [442, 500] on li "Developing evacuation plans & procedures" at bounding box center [663, 510] width 1053 height 20
drag, startPoint x: 188, startPoint y: 477, endPoint x: 370, endPoint y: 473, distance: 182.2
click at [370, 520] on li "Emergency co-ordination" at bounding box center [663, 530] width 1053 height 20
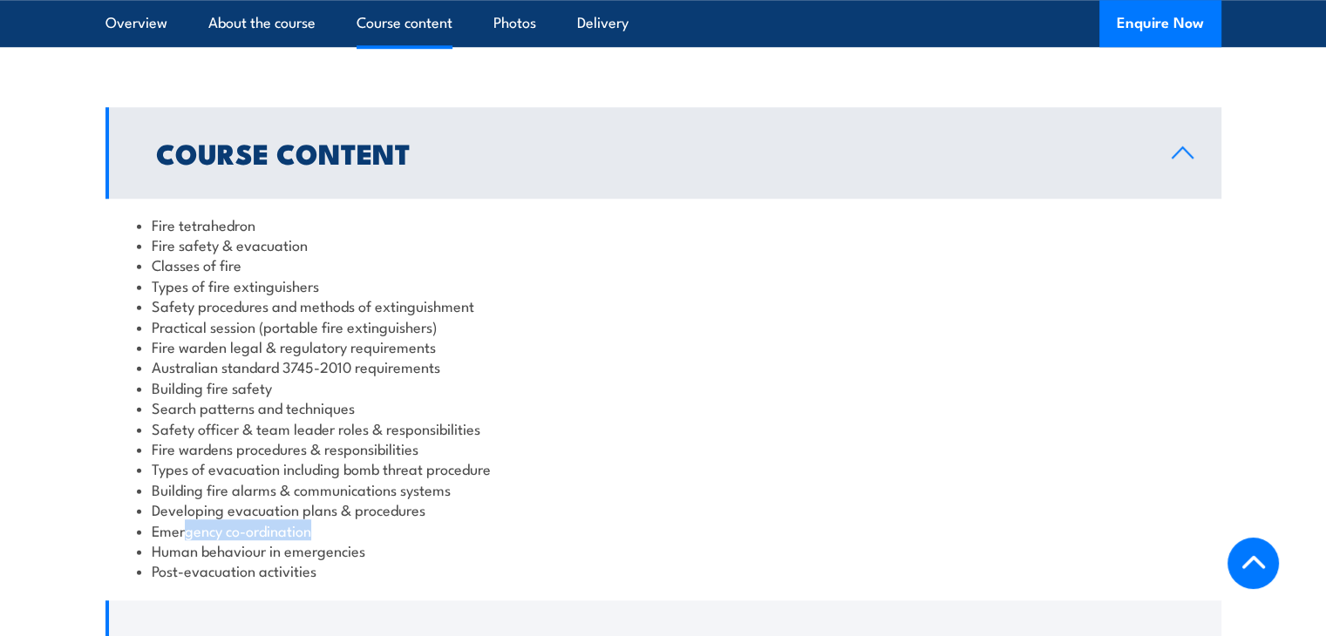
click at [370, 520] on li "Emergency co-ordination" at bounding box center [663, 530] width 1053 height 20
drag, startPoint x: 185, startPoint y: 493, endPoint x: 370, endPoint y: 482, distance: 185.1
click at [370, 540] on li "Human behaviour in emergencies" at bounding box center [663, 550] width 1053 height 20
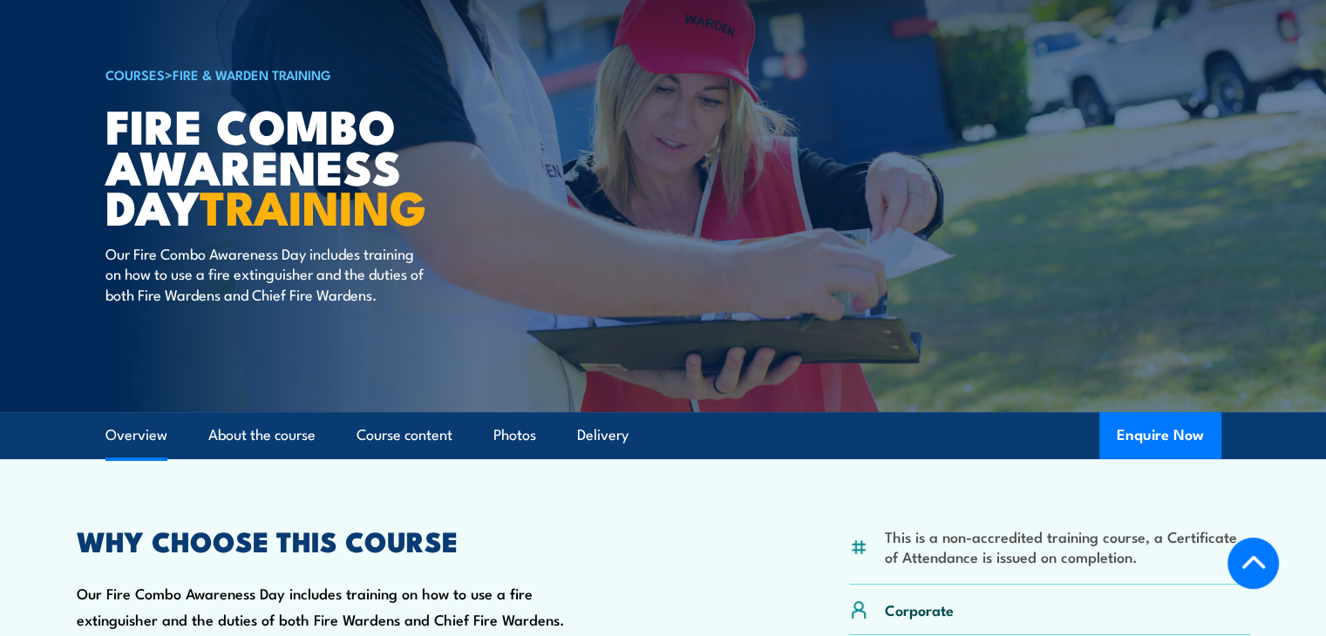
scroll to position [0, 0]
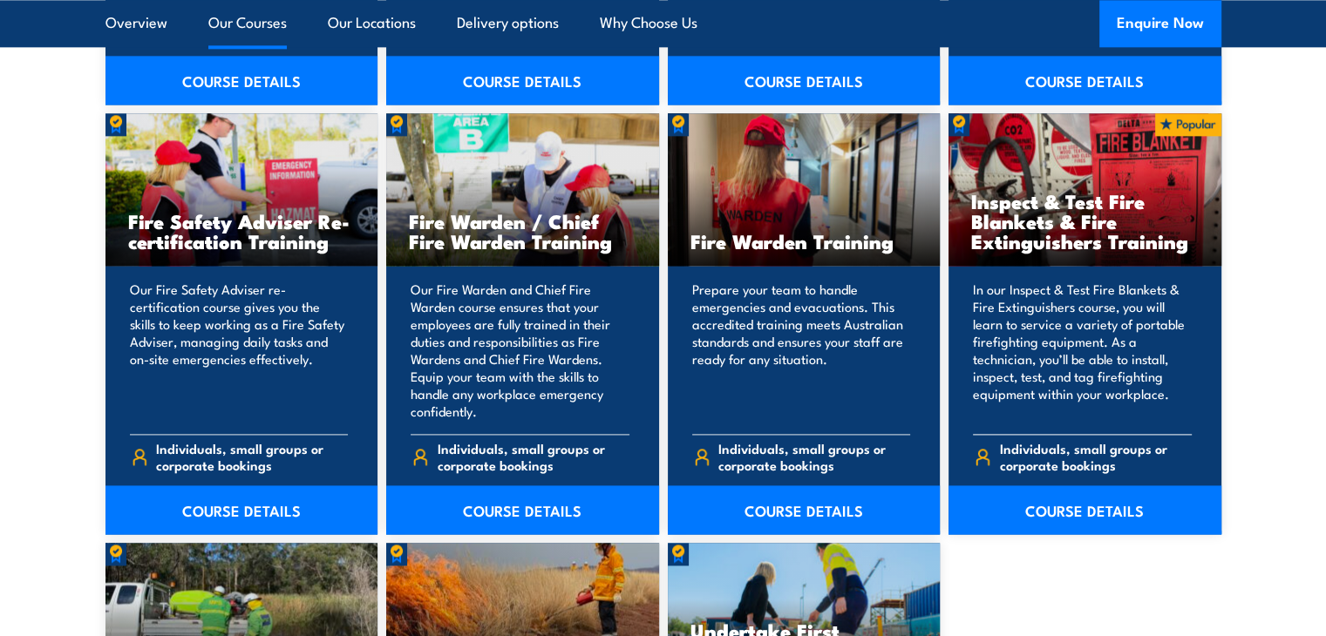
scroll to position [2271, 0]
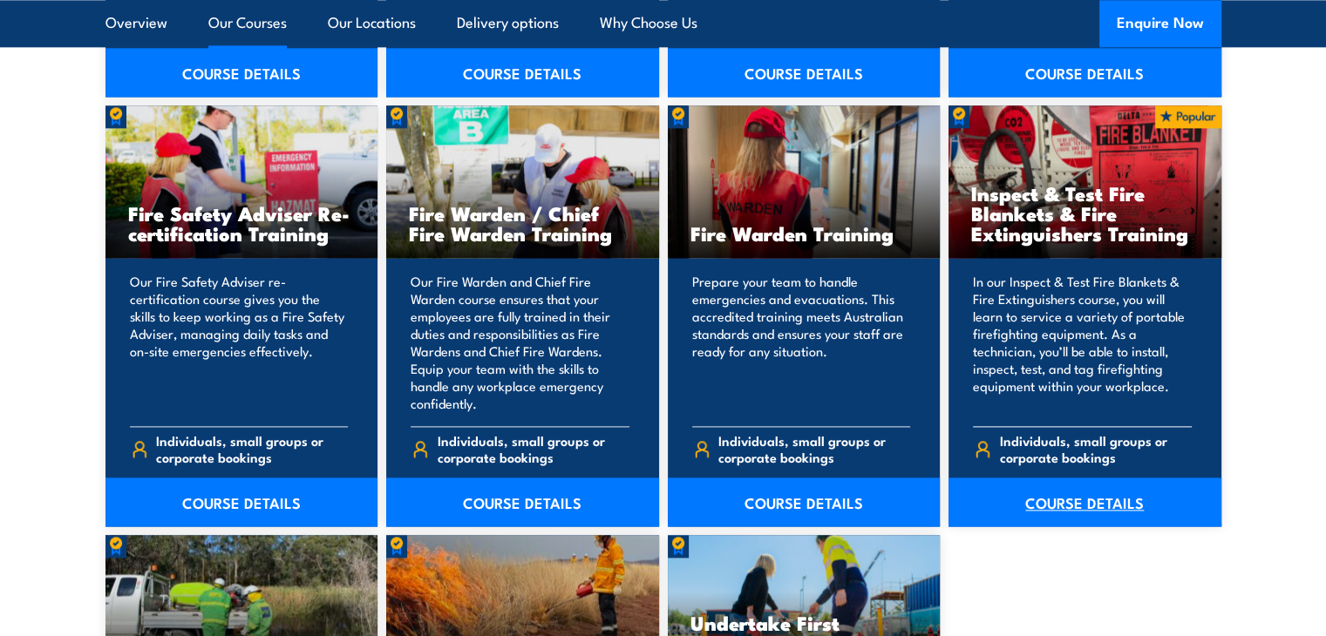
click at [1081, 510] on link "COURSE DETAILS" at bounding box center [1084, 502] width 273 height 49
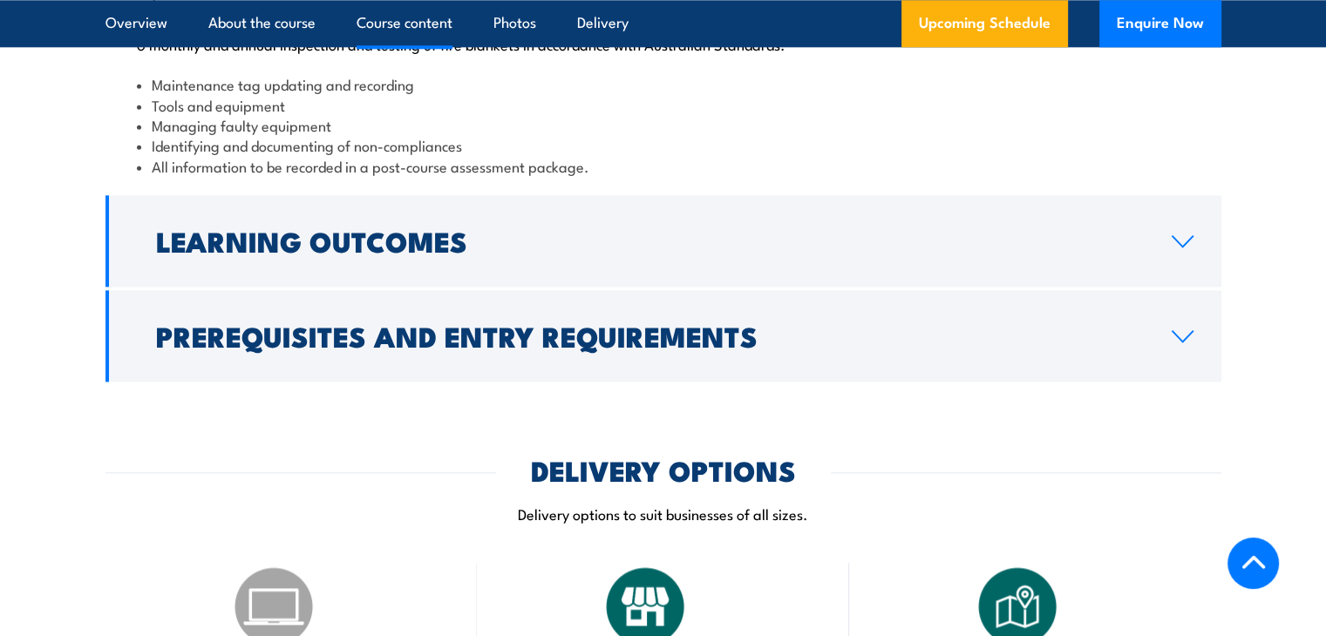
scroll to position [2047, 0]
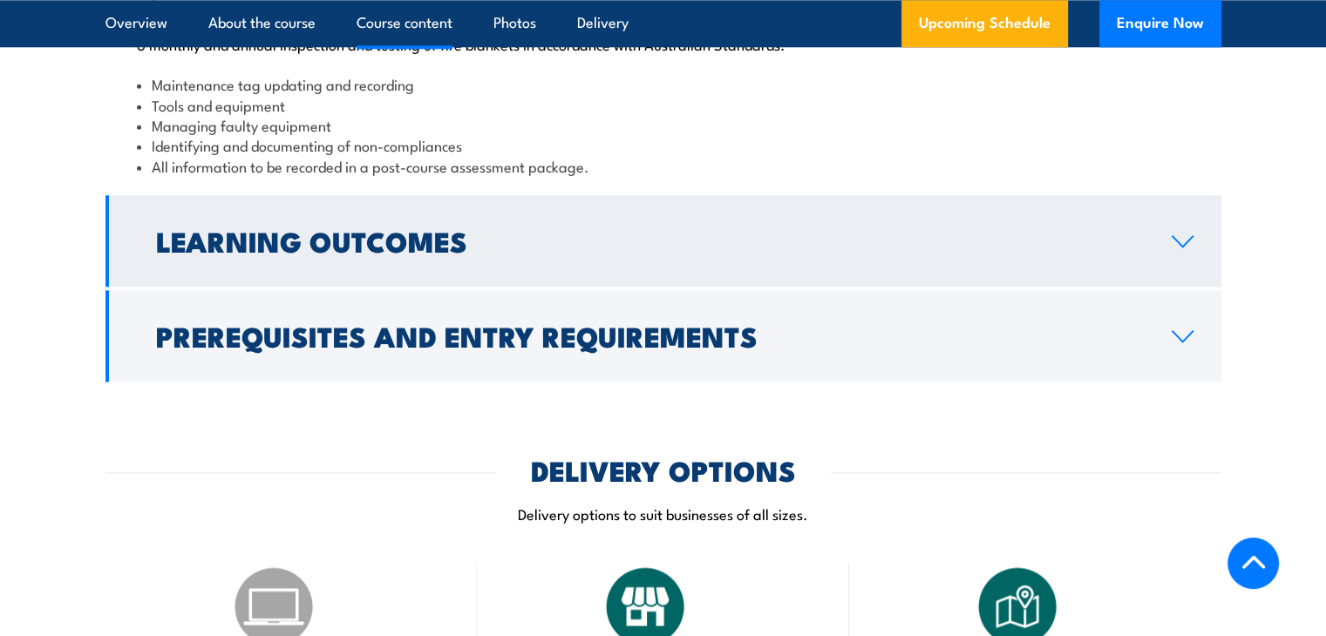
click at [880, 287] on link "Learning Outcomes" at bounding box center [663, 241] width 1116 height 92
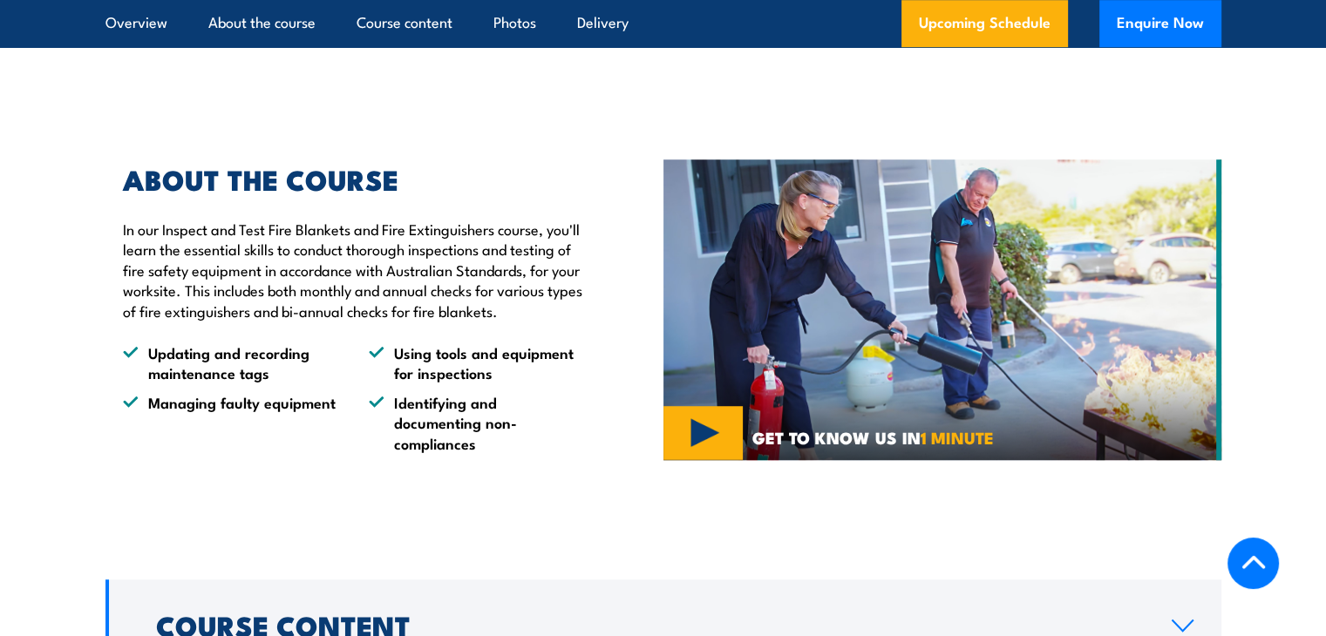
scroll to position [1213, 0]
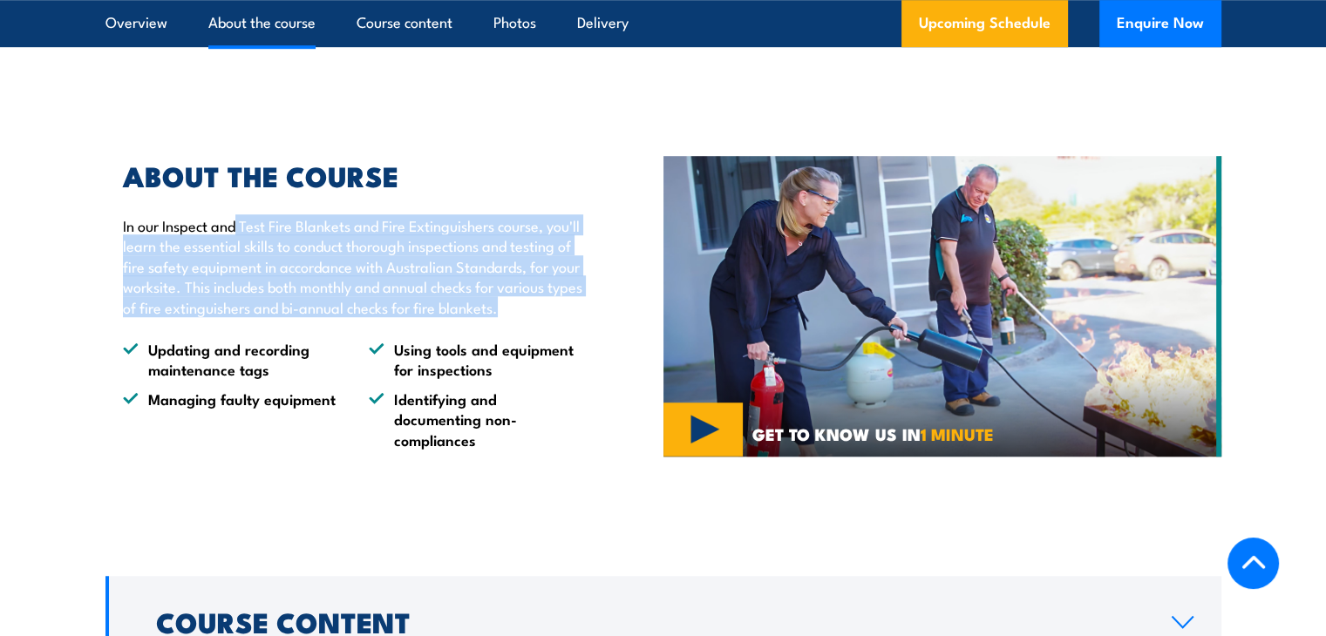
drag, startPoint x: 237, startPoint y: 264, endPoint x: 256, endPoint y: 371, distance: 108.9
click at [256, 317] on p "In our Inspect and Test Fire Blankets and Fire Extinguishers course, you'll lea…" at bounding box center [353, 266] width 460 height 102
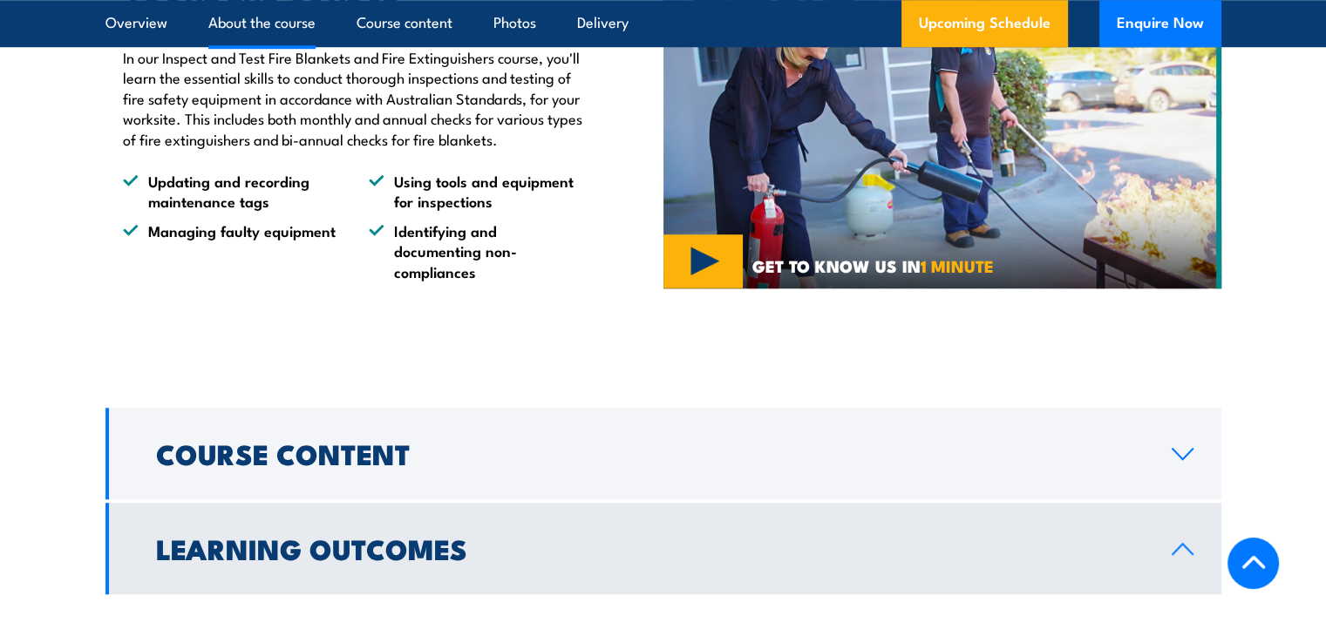
scroll to position [1403, 0]
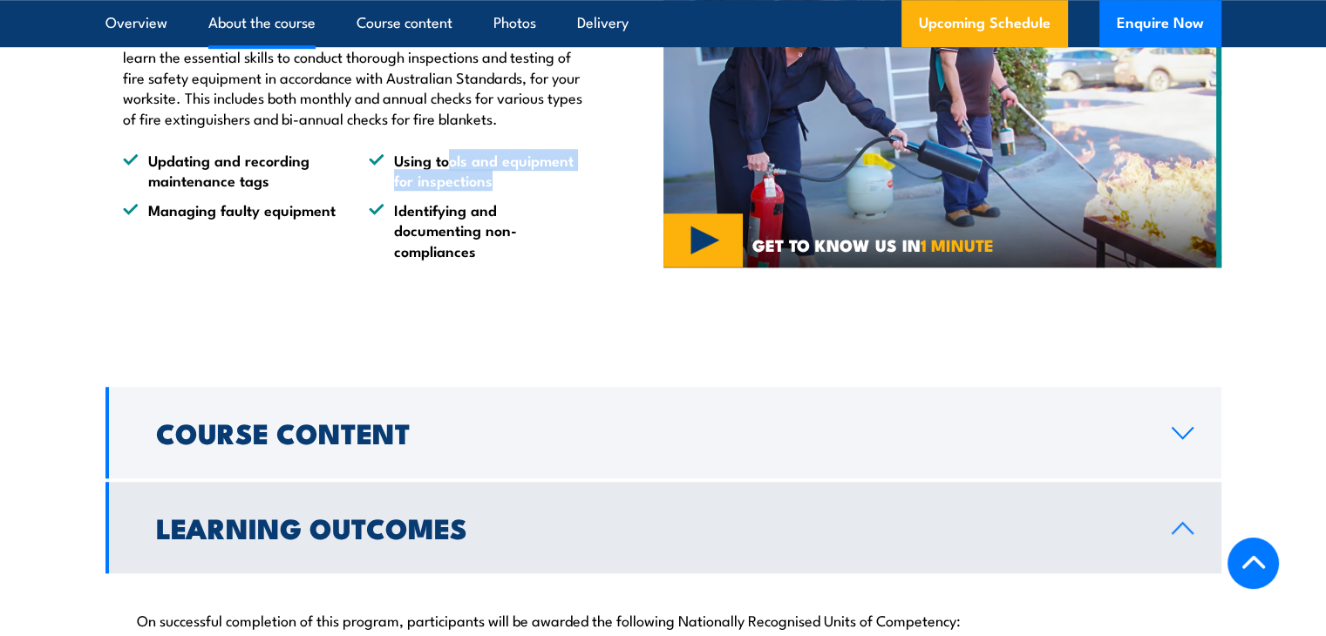
drag, startPoint x: 445, startPoint y: 219, endPoint x: 544, endPoint y: 237, distance: 101.1
click at [544, 191] on li "Using tools and equipment for inspections" at bounding box center [476, 170] width 214 height 41
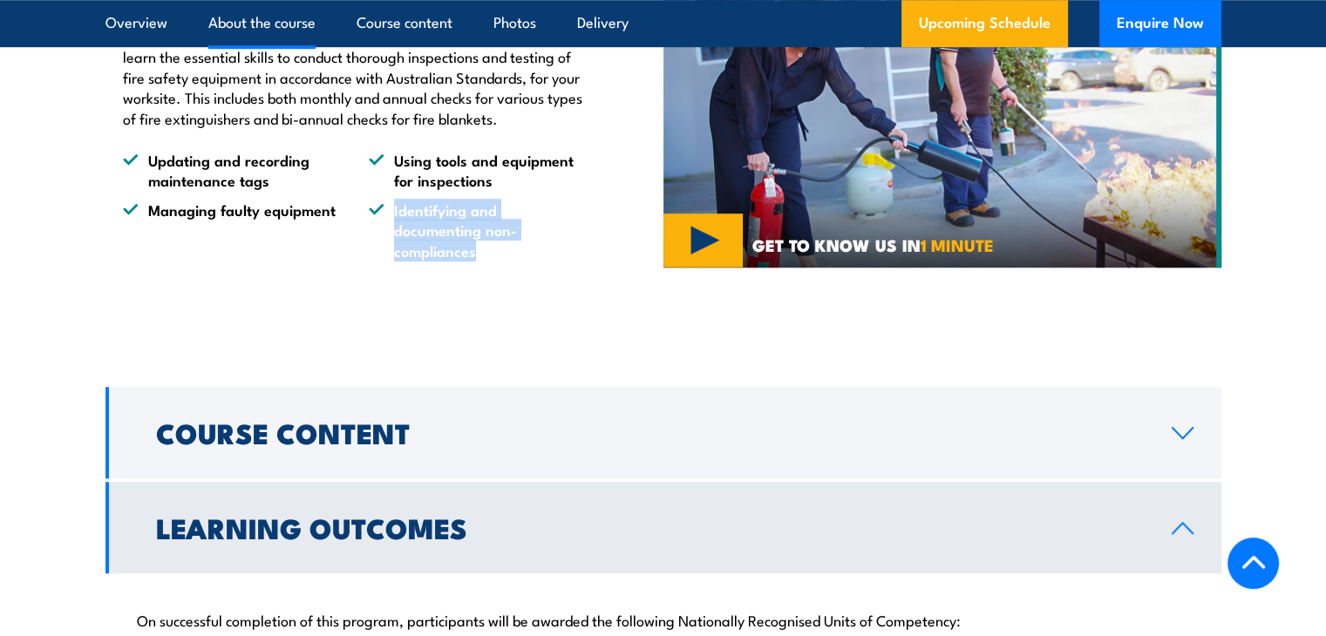
drag, startPoint x: 393, startPoint y: 269, endPoint x: 498, endPoint y: 309, distance: 112.0
click at [498, 261] on li "Identifying and documenting non-compliances" at bounding box center [476, 230] width 214 height 61
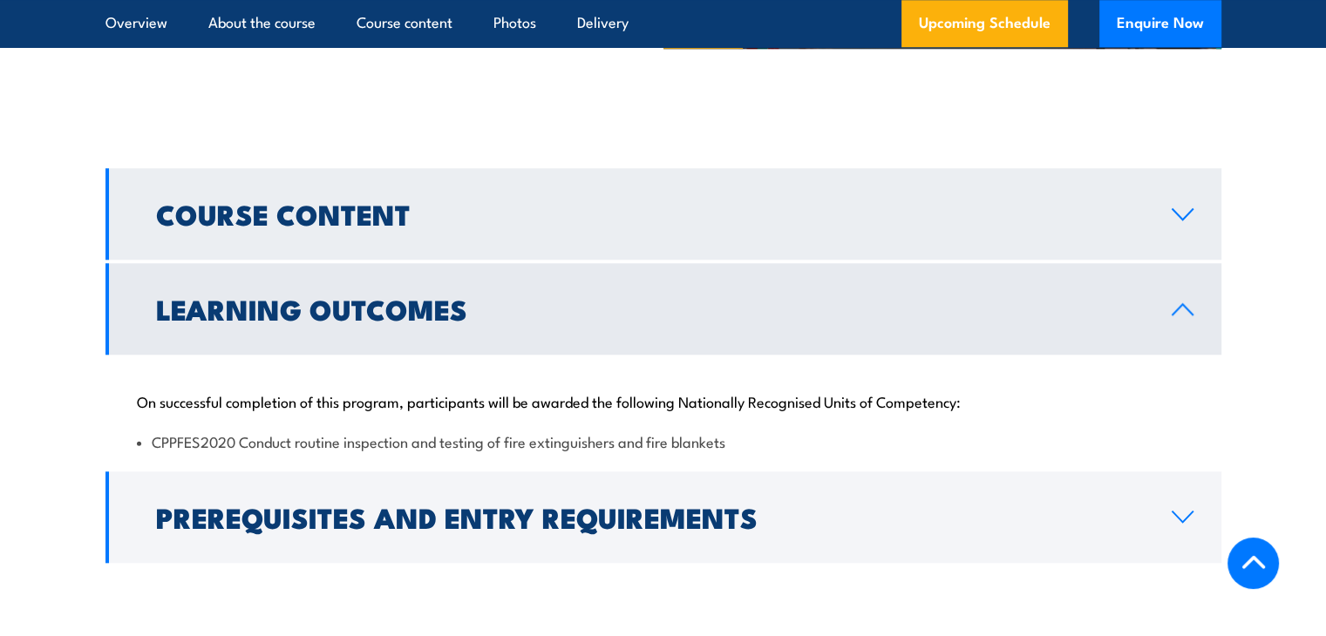
scroll to position [1625, 0]
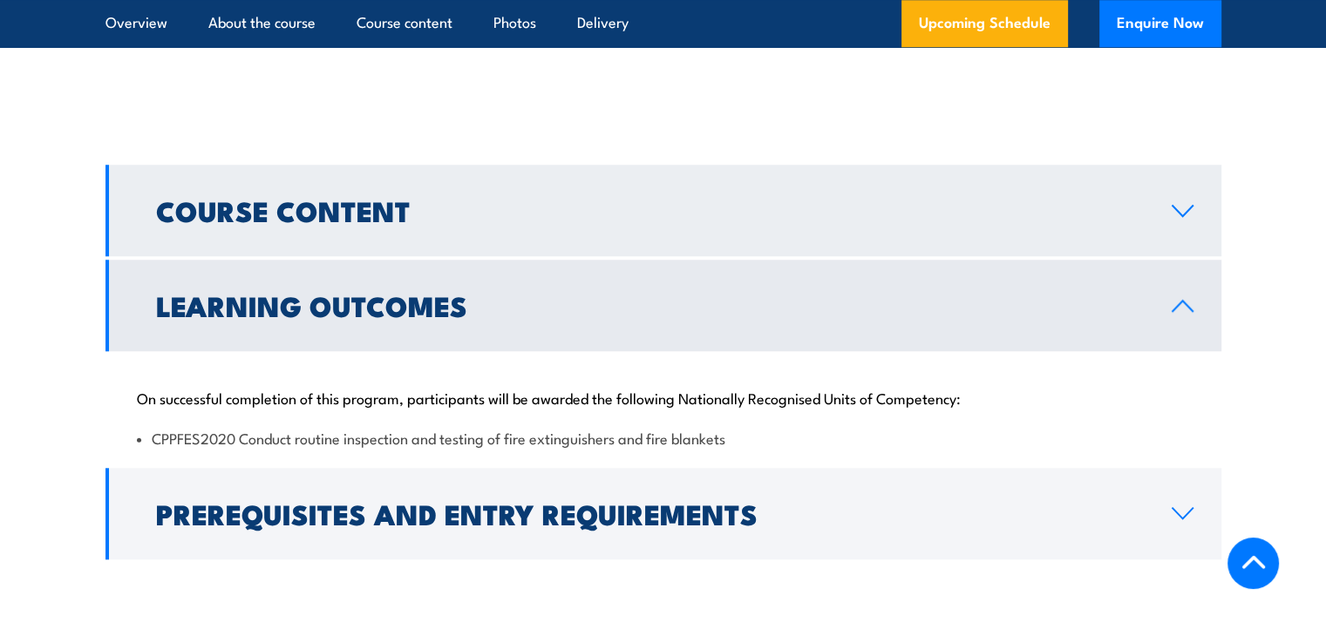
click at [650, 256] on link "Course Content" at bounding box center [663, 211] width 1116 height 92
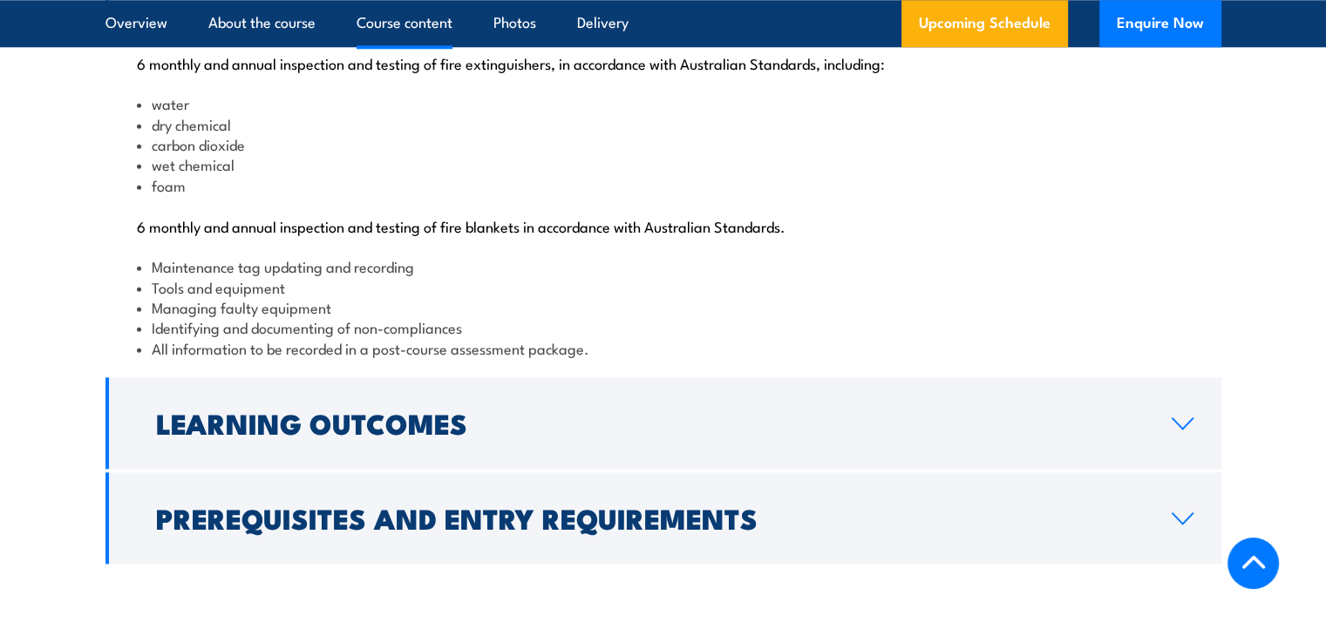
scroll to position [1866, 0]
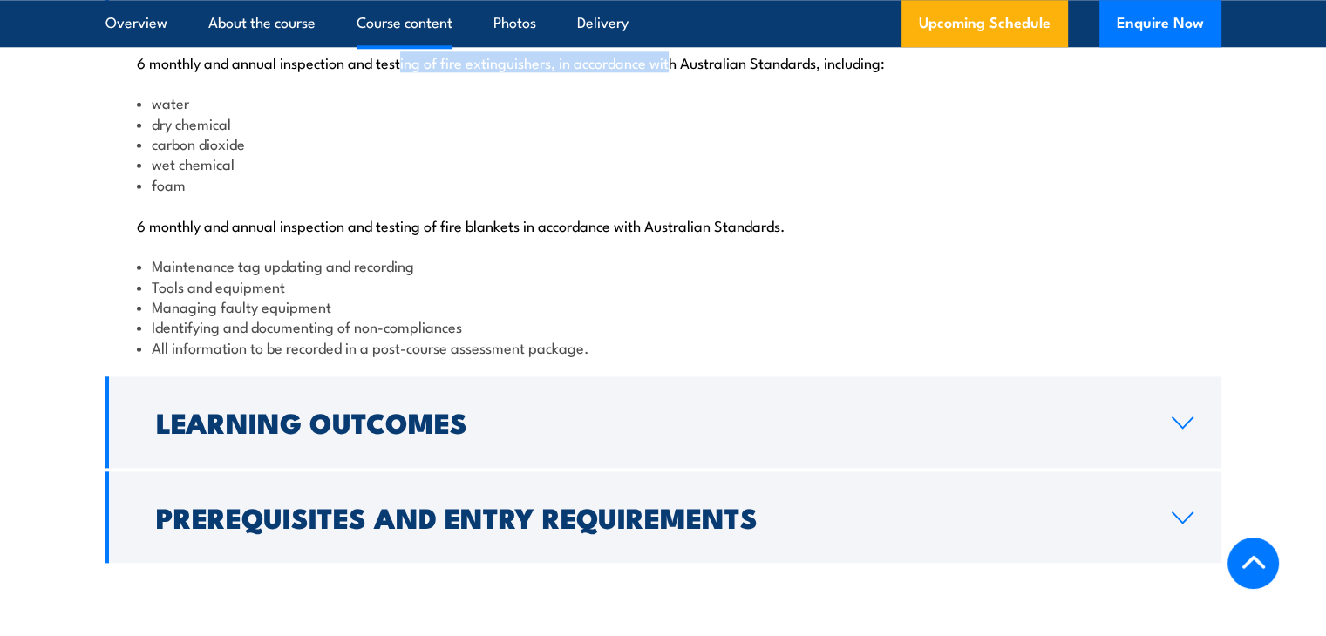
drag, startPoint x: 401, startPoint y: 119, endPoint x: 674, endPoint y: 132, distance: 273.1
click at [674, 71] on p "6 monthly and annual inspection and testing of fire extinguishers, in accordanc…" at bounding box center [663, 61] width 1053 height 17
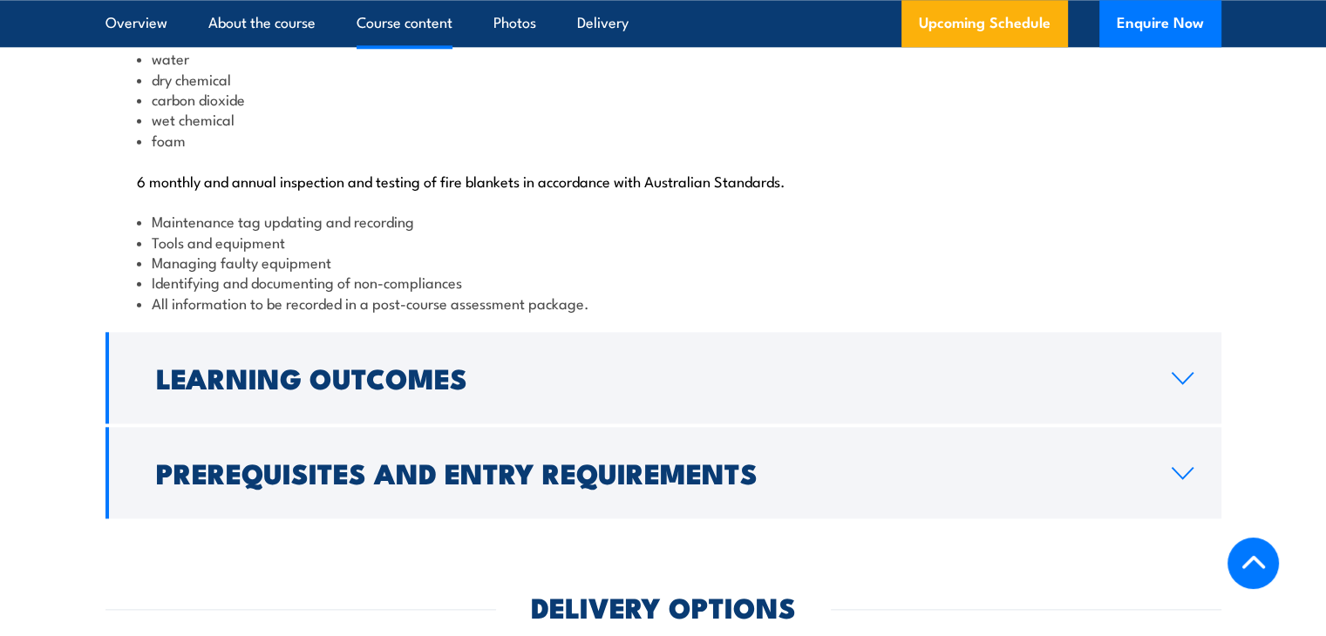
scroll to position [1911, 0]
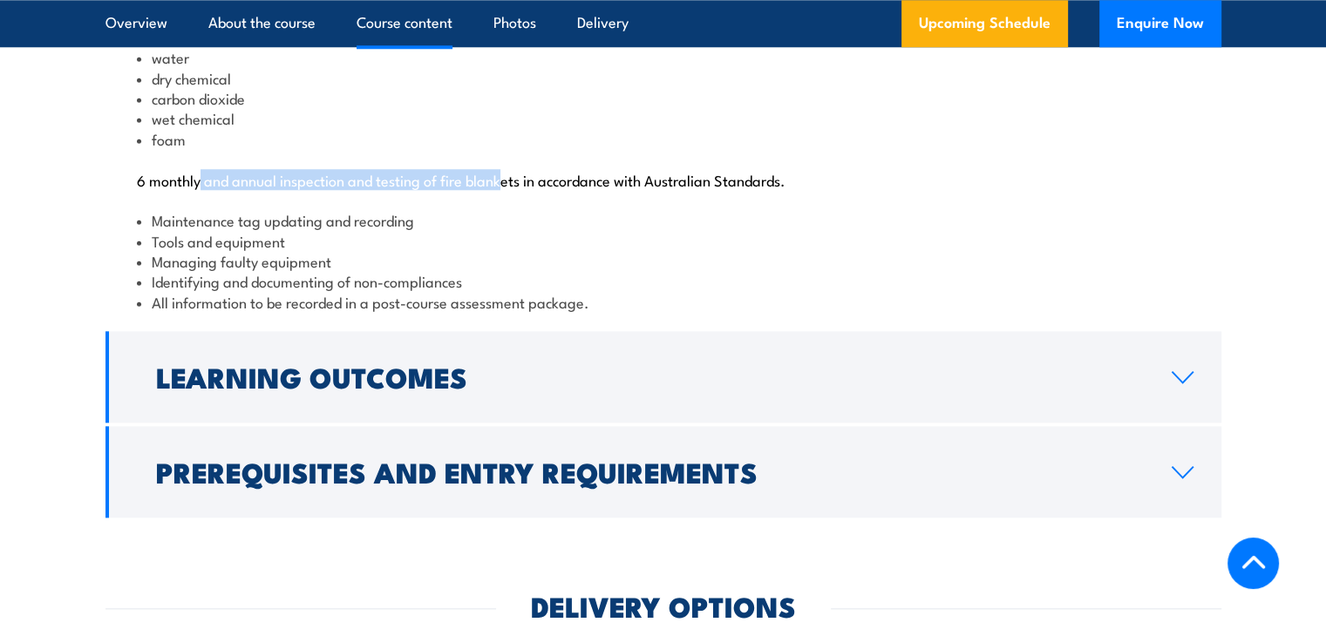
drag, startPoint x: 201, startPoint y: 241, endPoint x: 500, endPoint y: 249, distance: 299.1
click at [500, 188] on p "6 monthly and annual inspection and testing of fire blankets in accordance with…" at bounding box center [663, 179] width 1053 height 17
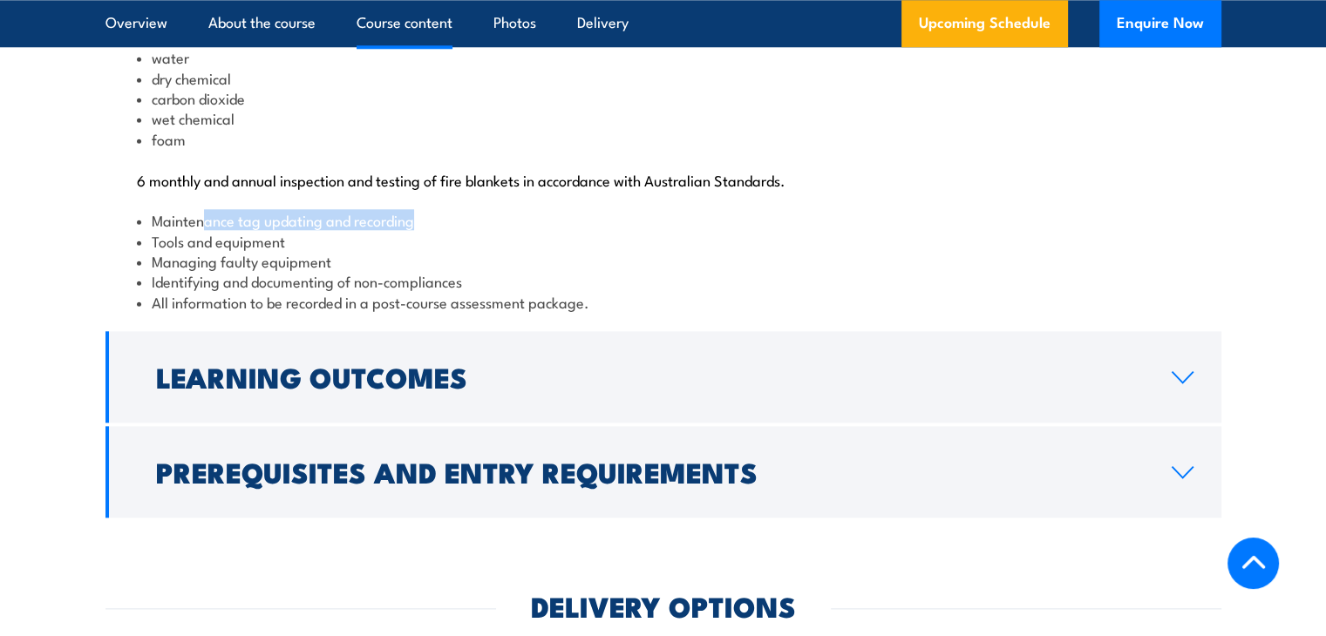
drag, startPoint x: 200, startPoint y: 284, endPoint x: 439, endPoint y: 282, distance: 239.7
click at [439, 230] on li "Maintenance tag updating and recording" at bounding box center [663, 220] width 1053 height 20
drag, startPoint x: 153, startPoint y: 308, endPoint x: 290, endPoint y: 303, distance: 136.9
click at [290, 251] on li "Tools and equipment" at bounding box center [663, 241] width 1053 height 20
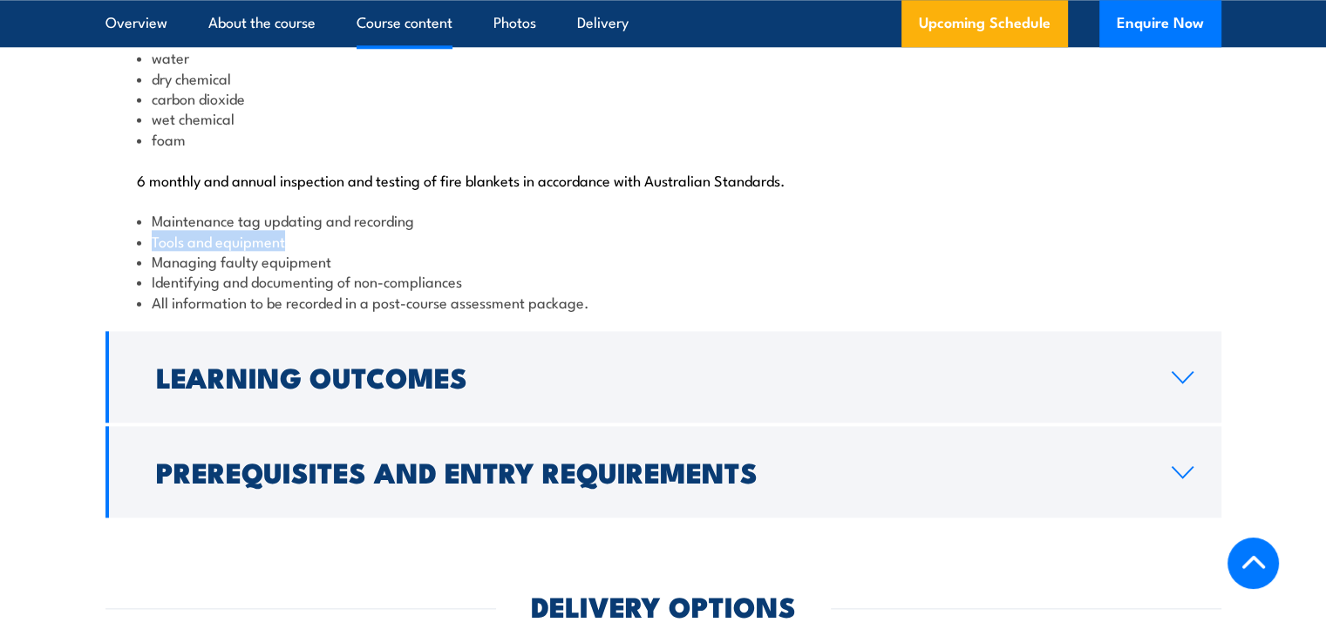
click at [290, 251] on li "Tools and equipment" at bounding box center [663, 241] width 1053 height 20
drag, startPoint x: 178, startPoint y: 318, endPoint x: 372, endPoint y: 311, distance: 194.5
click at [372, 271] on li "Managing faulty equipment" at bounding box center [663, 261] width 1053 height 20
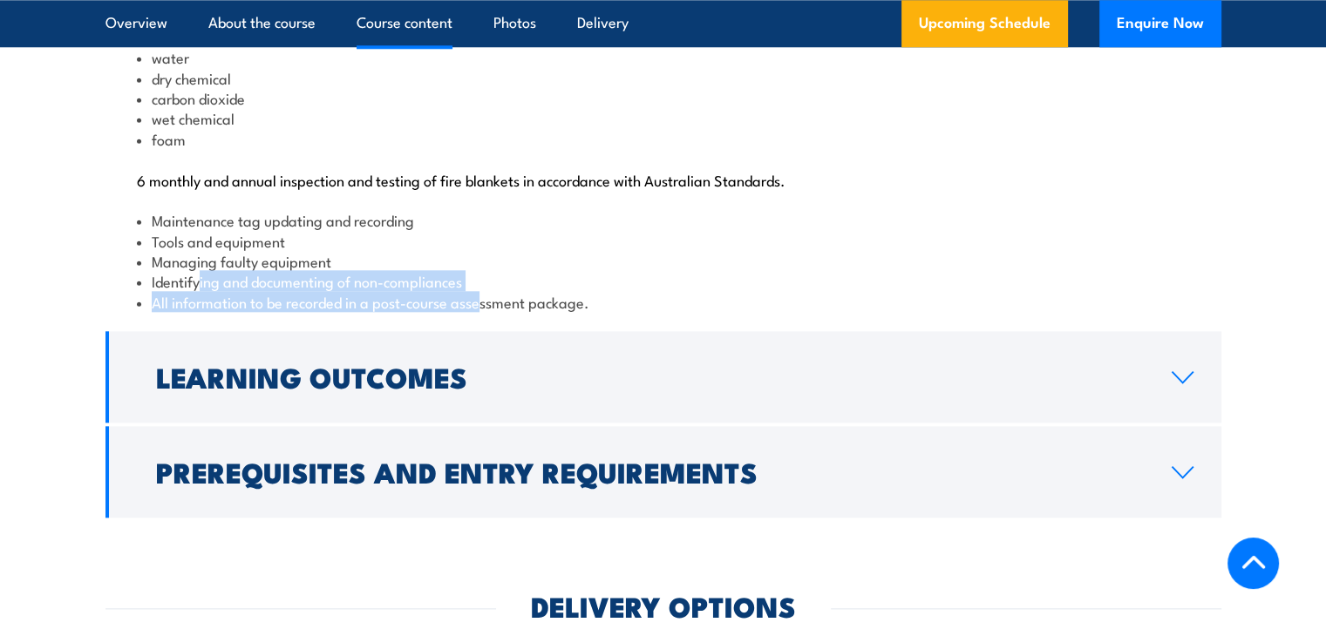
drag, startPoint x: 200, startPoint y: 344, endPoint x: 485, endPoint y: 355, distance: 285.3
click at [485, 312] on ul "Maintenance tag updating and recording Tools and equipment Managing faulty equi…" at bounding box center [663, 261] width 1053 height 102
click at [485, 312] on li "All information to be recorded in a post-course assessment package." at bounding box center [663, 302] width 1053 height 20
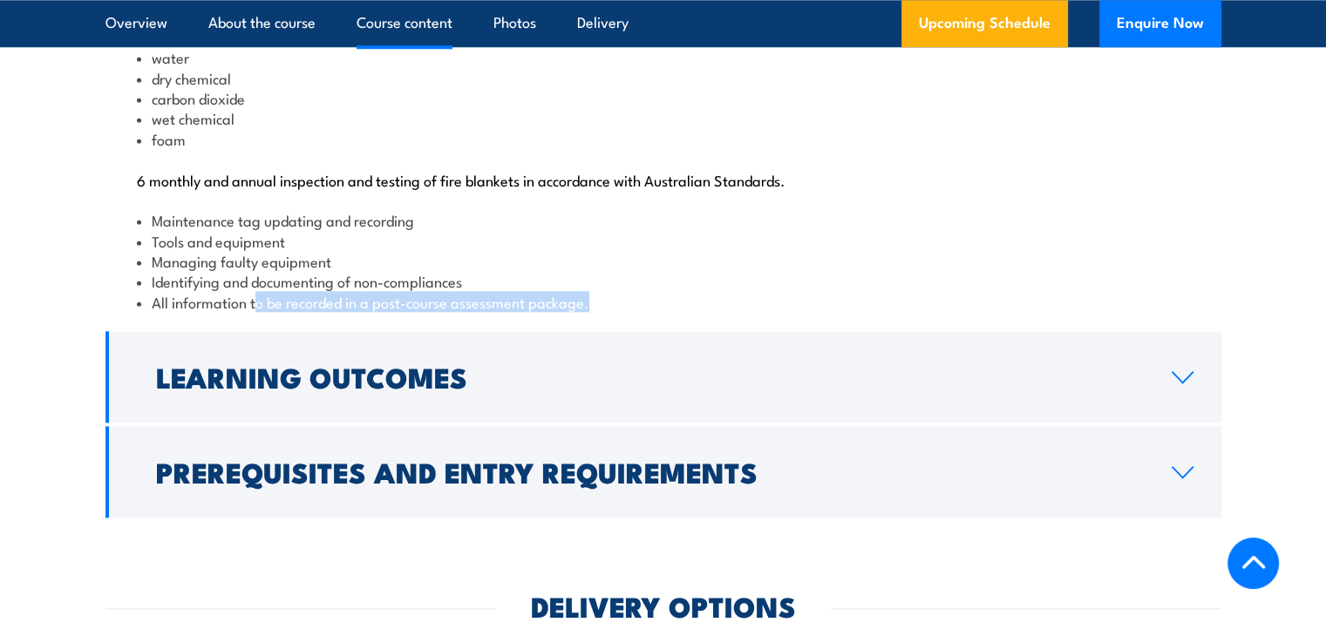
drag, startPoint x: 256, startPoint y: 368, endPoint x: 602, endPoint y: 371, distance: 345.2
click at [602, 312] on li "All information to be recorded in a post-course assessment package." at bounding box center [663, 302] width 1053 height 20
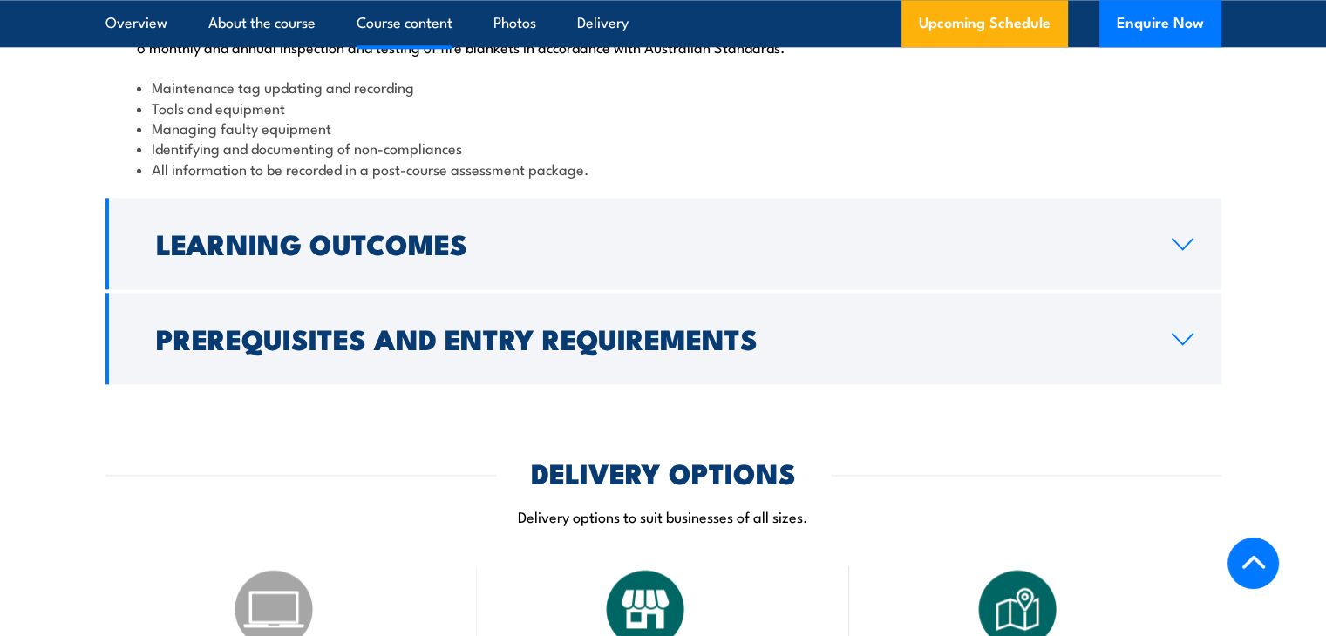
scroll to position [2047, 0]
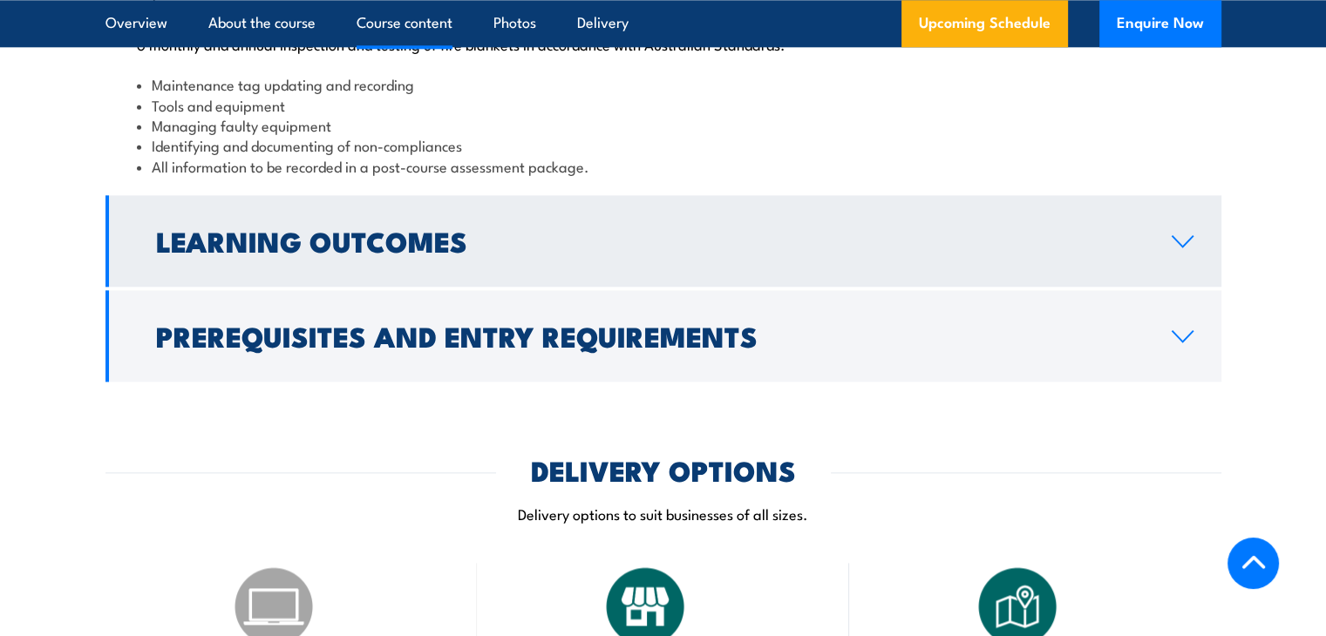
click at [768, 287] on link "Learning Outcomes" at bounding box center [663, 241] width 1116 height 92
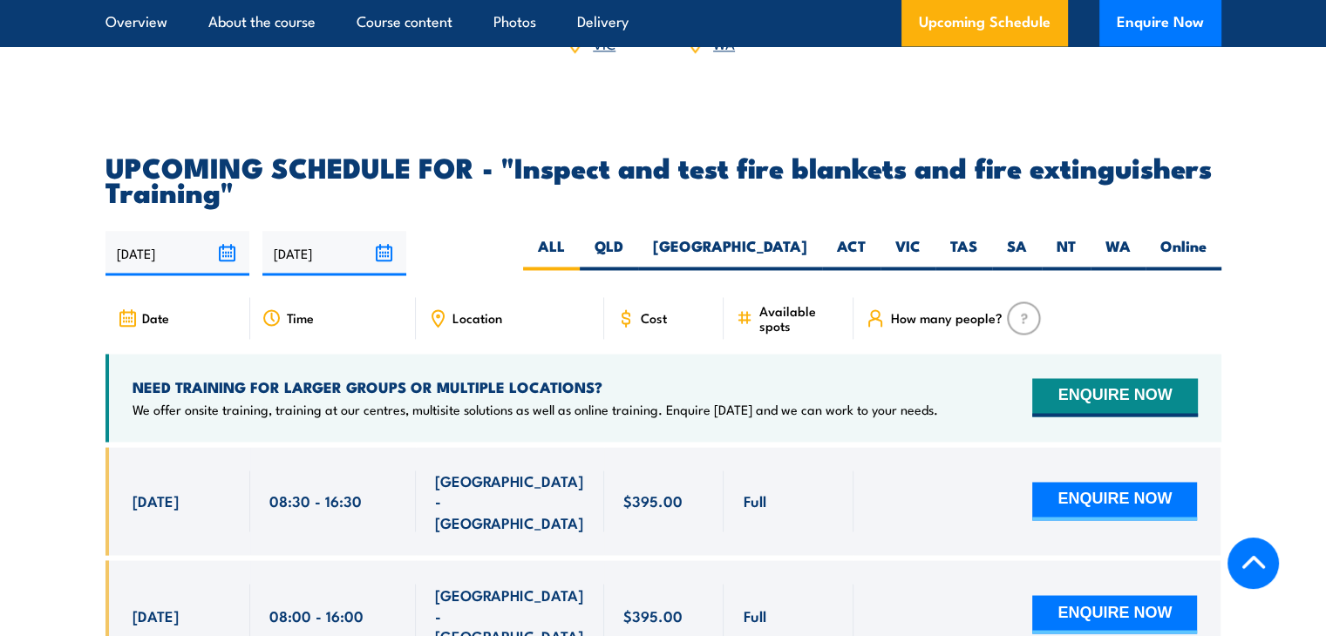
scroll to position [2810, 0]
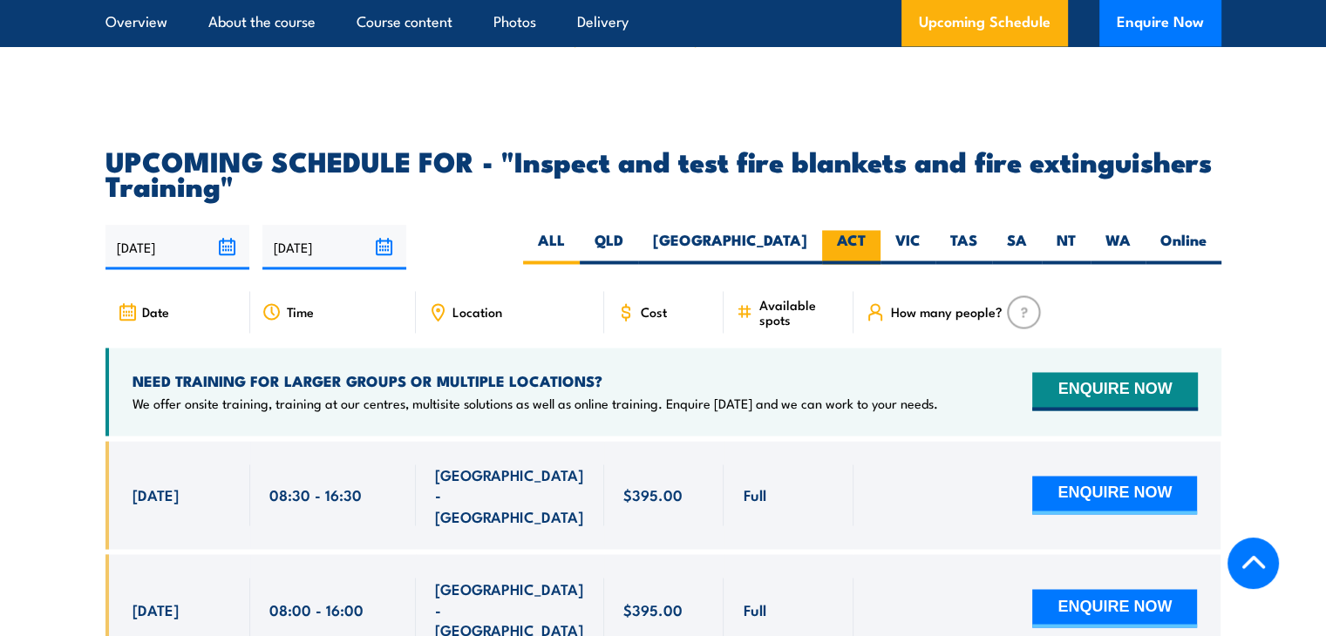
click at [838, 264] on label "ACT" at bounding box center [851, 247] width 58 height 34
click at [866, 241] on input "ACT" at bounding box center [871, 235] width 11 height 11
radio input "true"
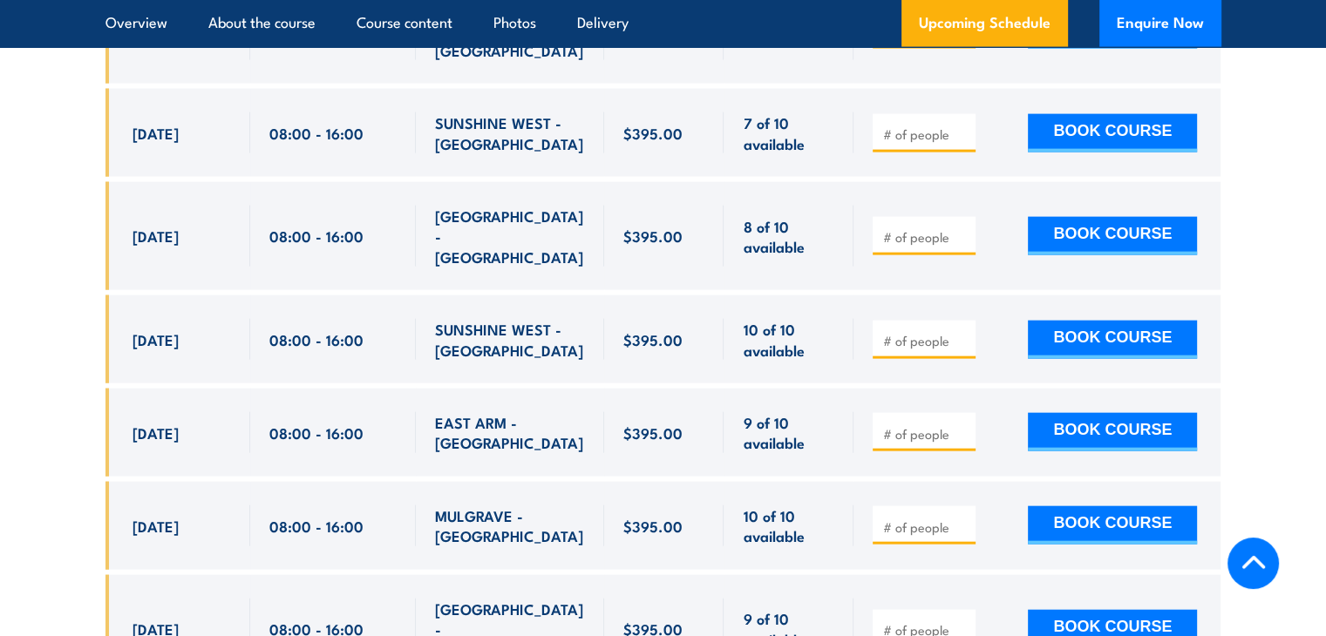
scroll to position [3736, 0]
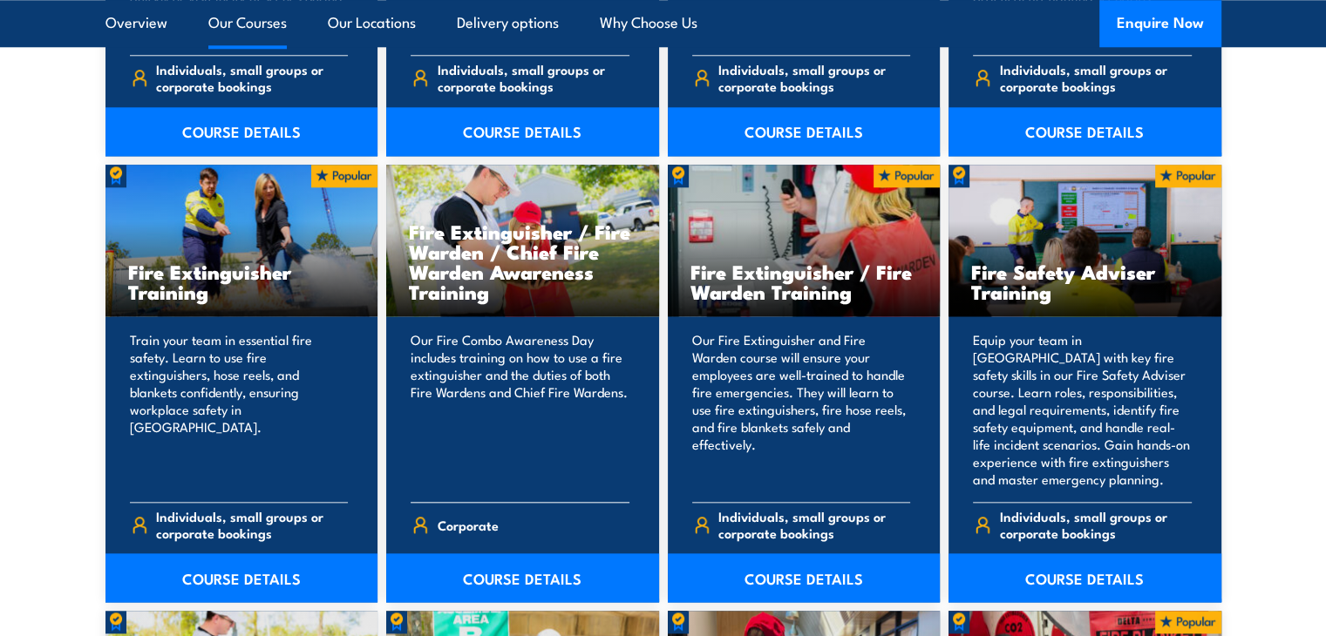
scroll to position [1764, 0]
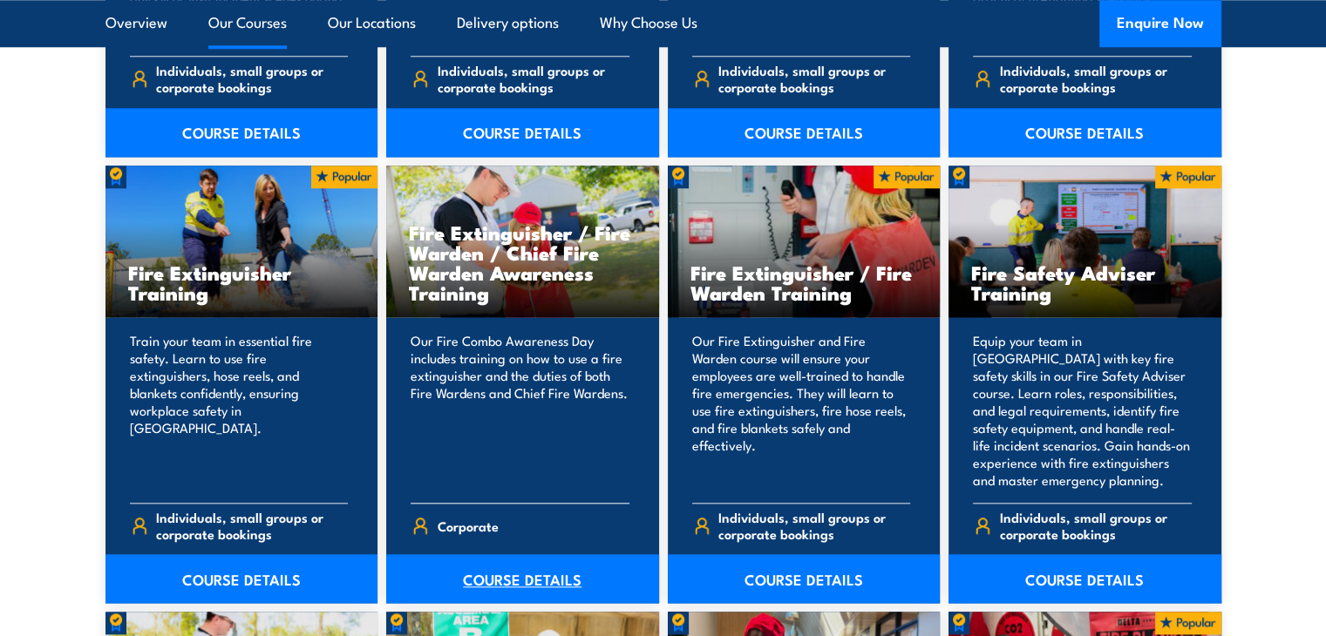
click at [517, 587] on link "COURSE DETAILS" at bounding box center [522, 578] width 273 height 49
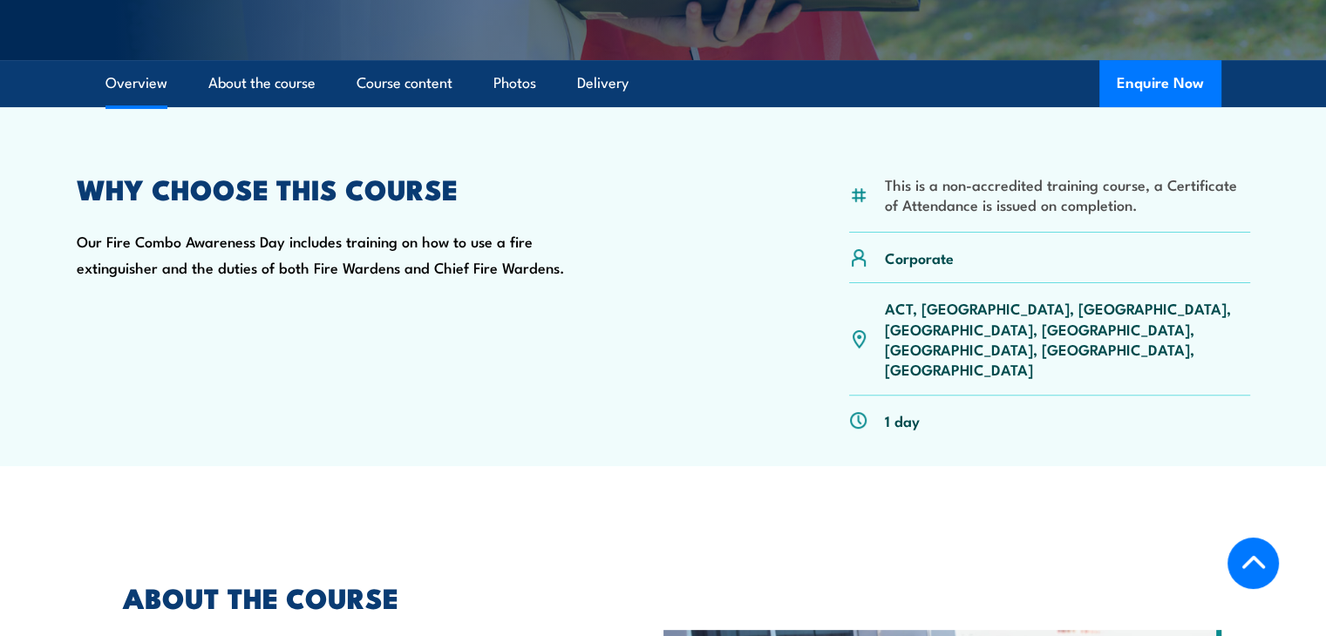
scroll to position [400, 0]
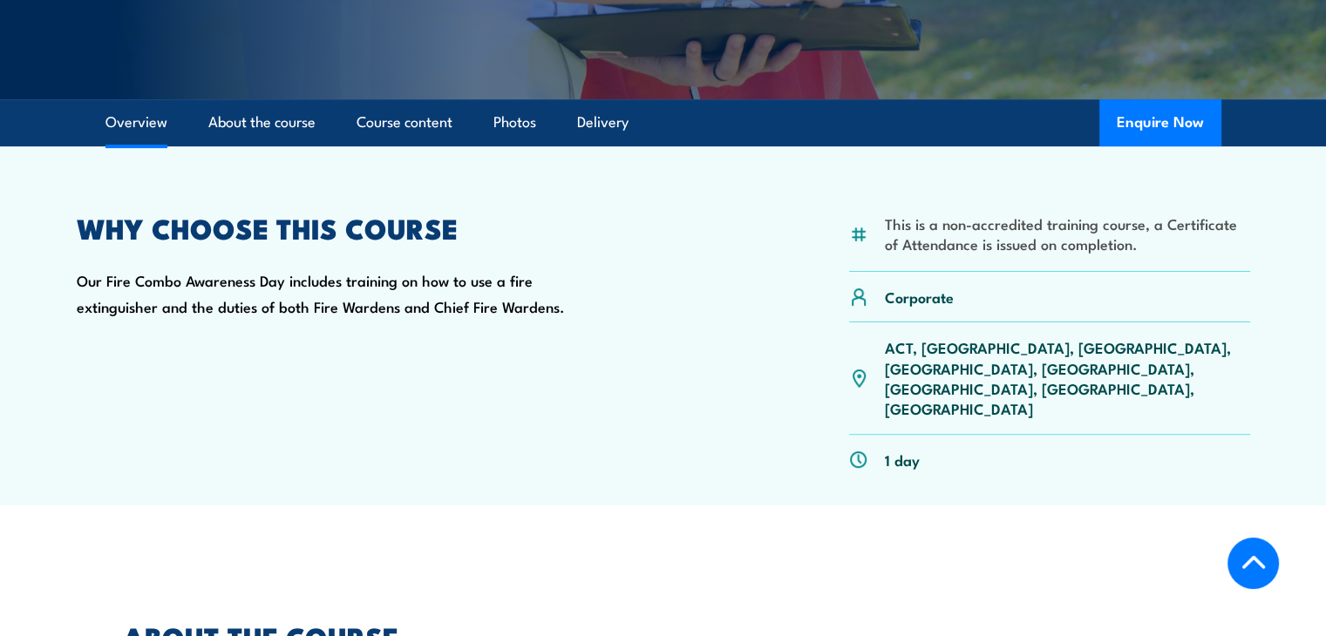
click at [235, 173] on article "This is a non-accredited training course, a Certificate of Attendance is issued…" at bounding box center [663, 325] width 1220 height 359
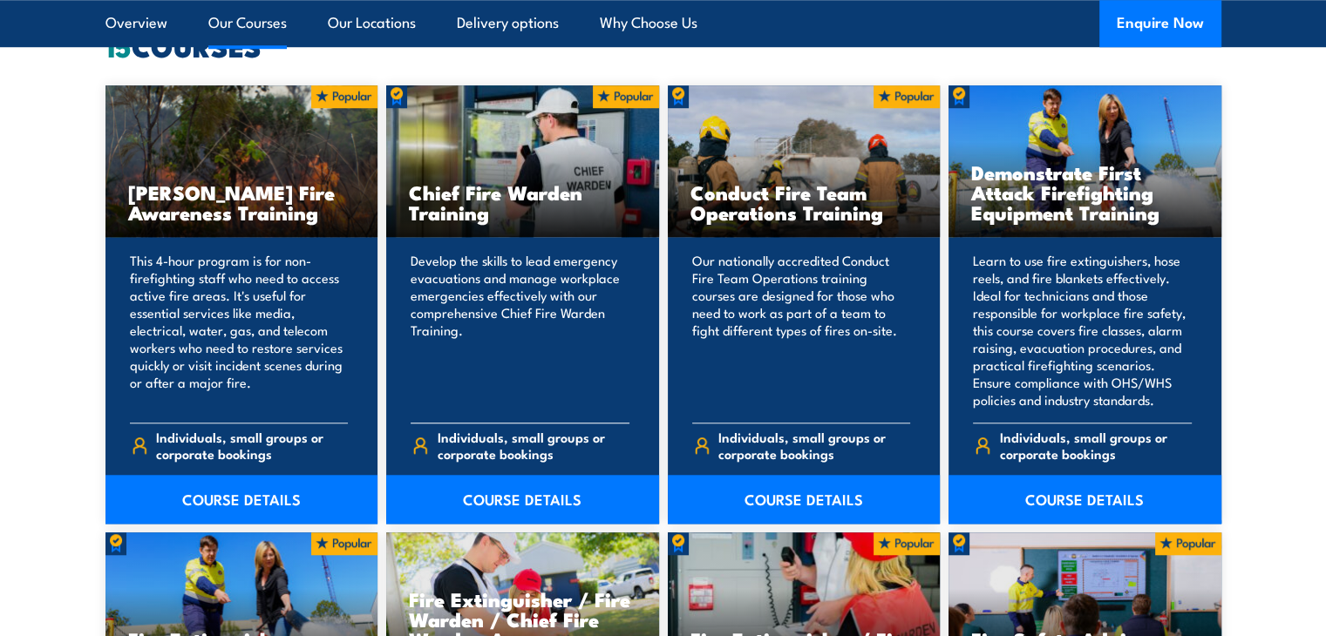
scroll to position [1398, 0]
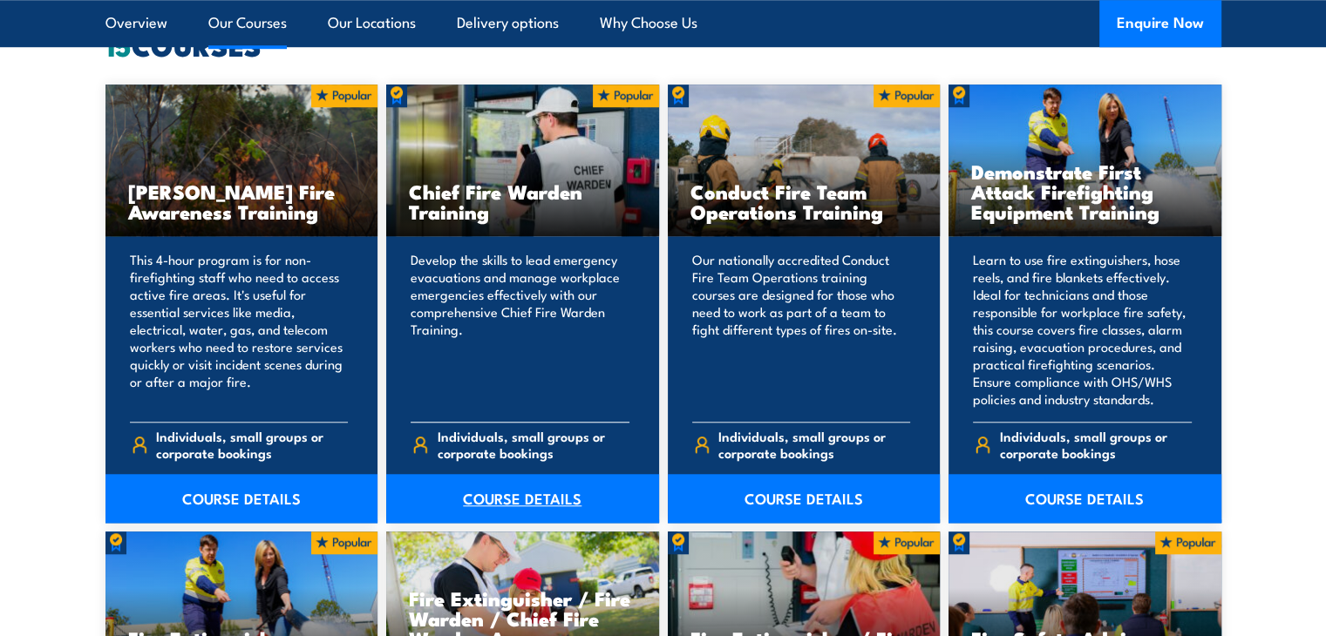
click at [523, 499] on link "COURSE DETAILS" at bounding box center [522, 498] width 273 height 49
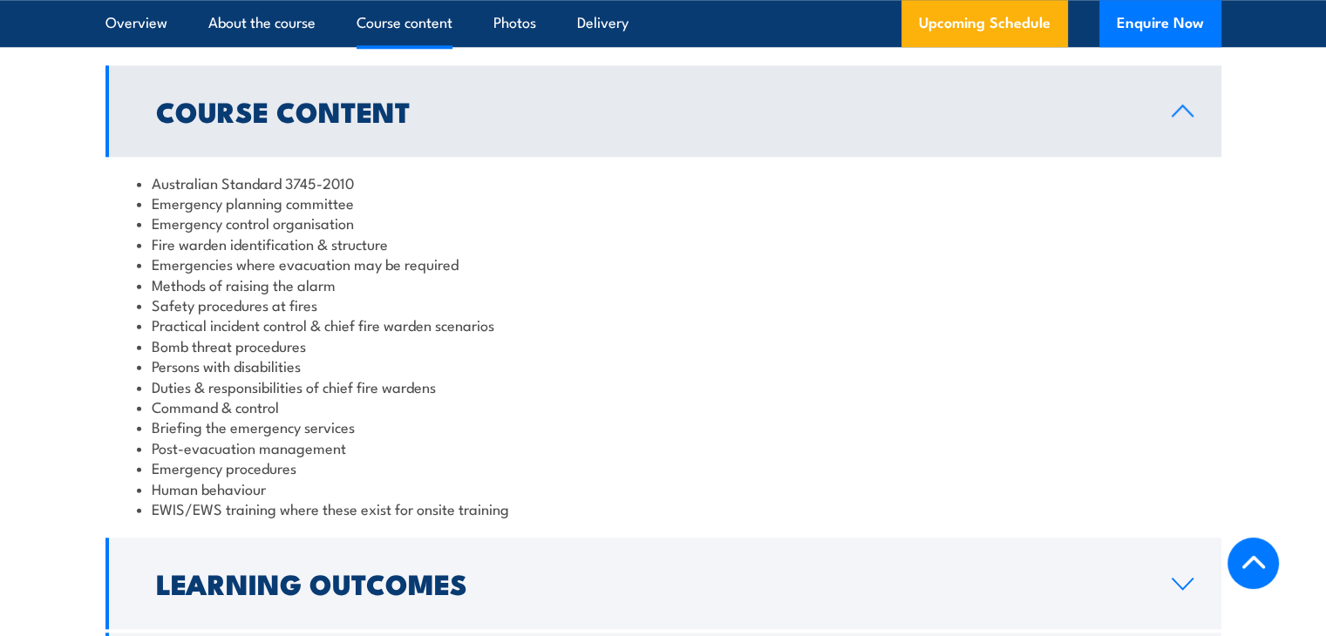
scroll to position [1648, 0]
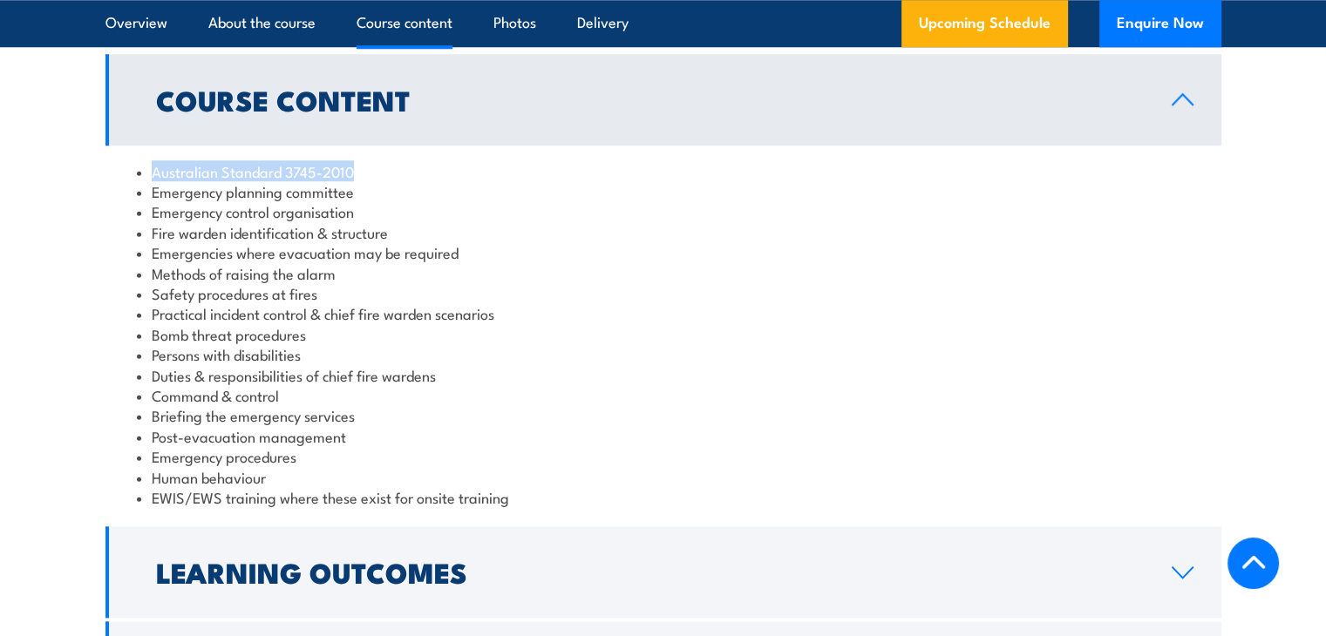
drag, startPoint x: 154, startPoint y: 175, endPoint x: 373, endPoint y: 163, distance: 219.2
click at [373, 163] on li "Australian Standard 3745-2010" at bounding box center [663, 171] width 1053 height 20
copy li "Australian Standard 3745-2010"
click at [466, 212] on li "Emergency control organisation" at bounding box center [663, 211] width 1053 height 20
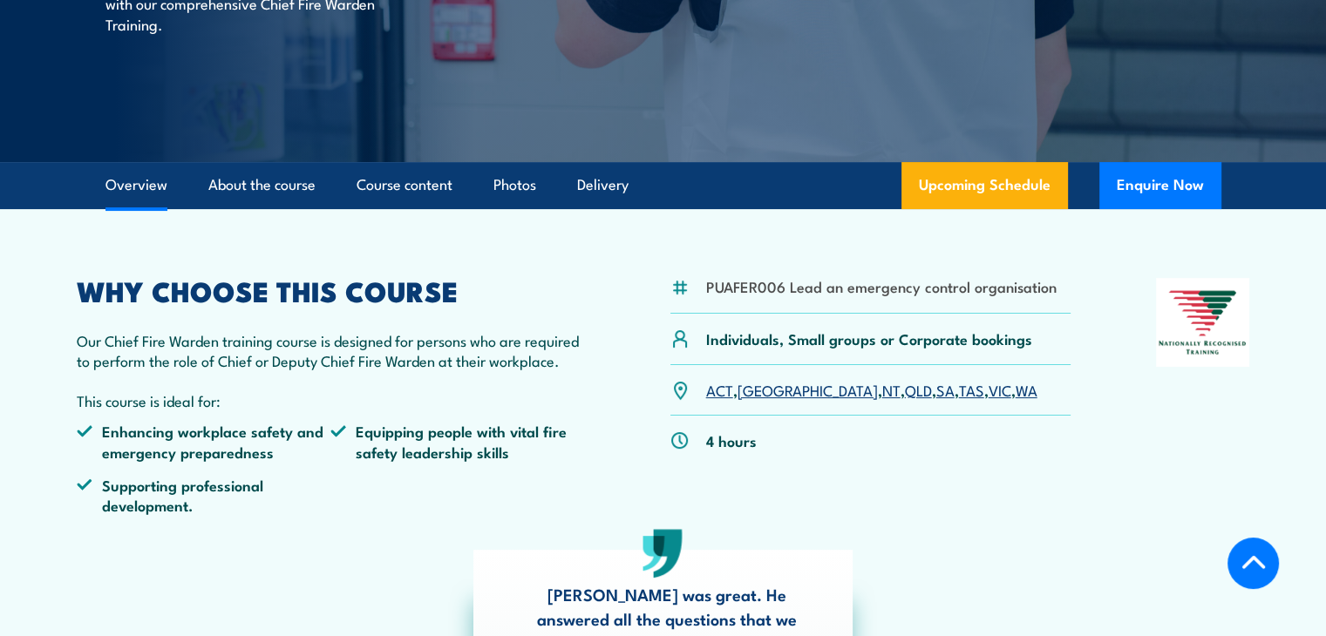
scroll to position [296, 0]
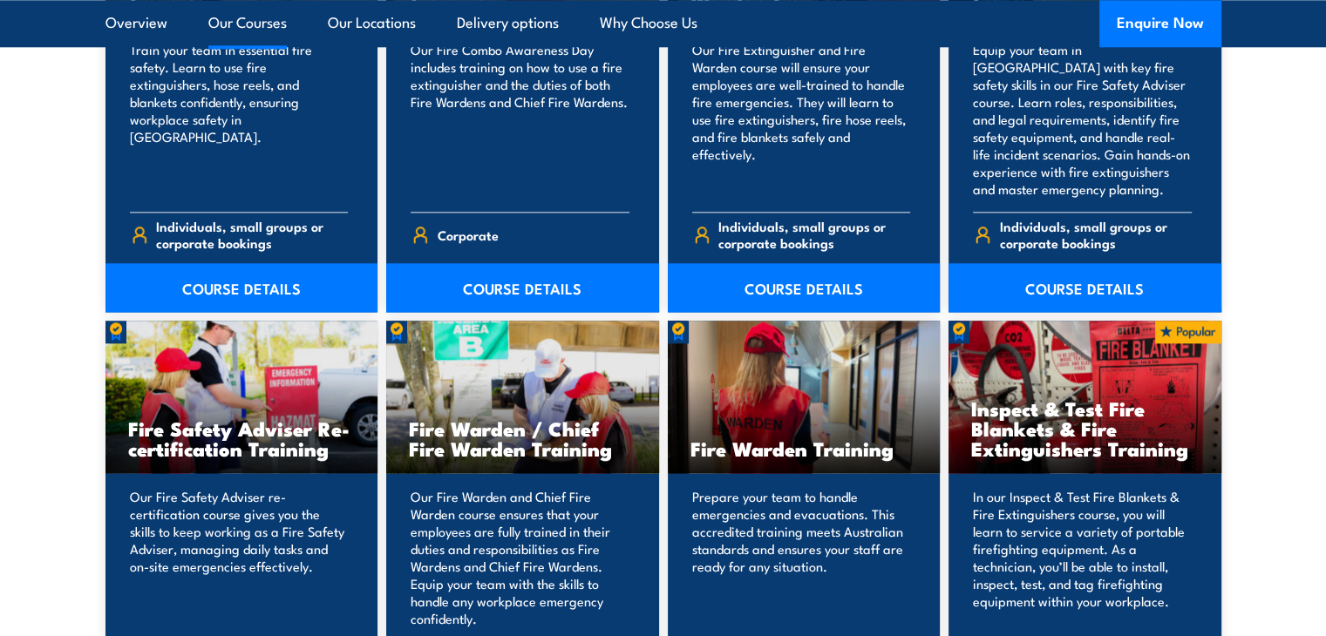
scroll to position [2056, 0]
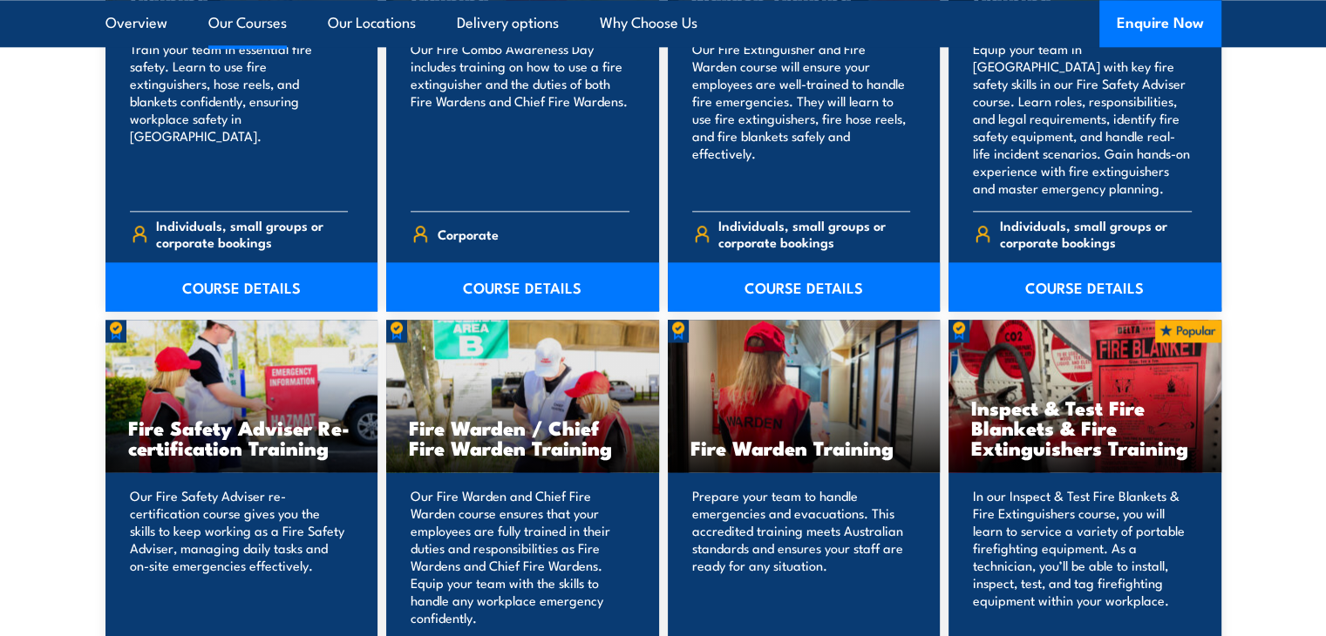
drag, startPoint x: 975, startPoint y: 409, endPoint x: 1182, endPoint y: 441, distance: 210.0
click at [1182, 441] on h3 "Inspect & Test Fire Blankets & Fire Extinguishers Training" at bounding box center [1085, 428] width 228 height 60
drag, startPoint x: 1184, startPoint y: 447, endPoint x: 969, endPoint y: 417, distance: 216.6
click at [969, 417] on div "Inspect & Test Fire Blankets & Fire Extinguishers Training" at bounding box center [1084, 396] width 273 height 153
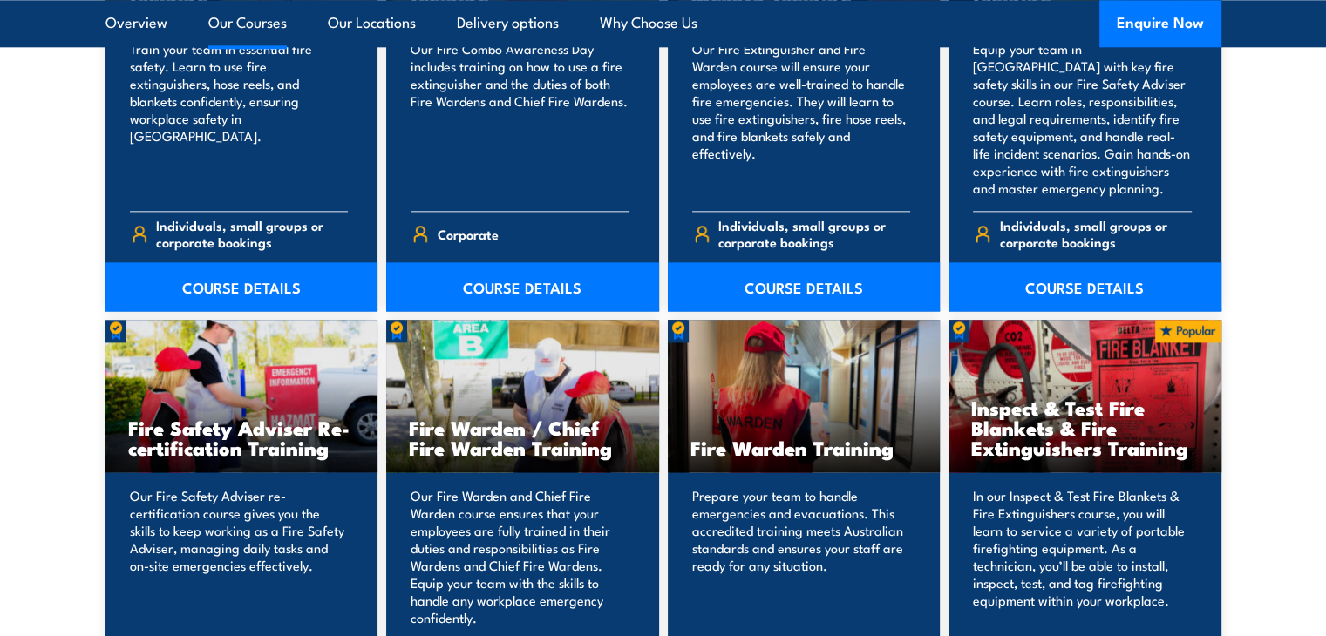
copy div "Inspect & Test Fire Blankets & Fire Extinguishers Training"
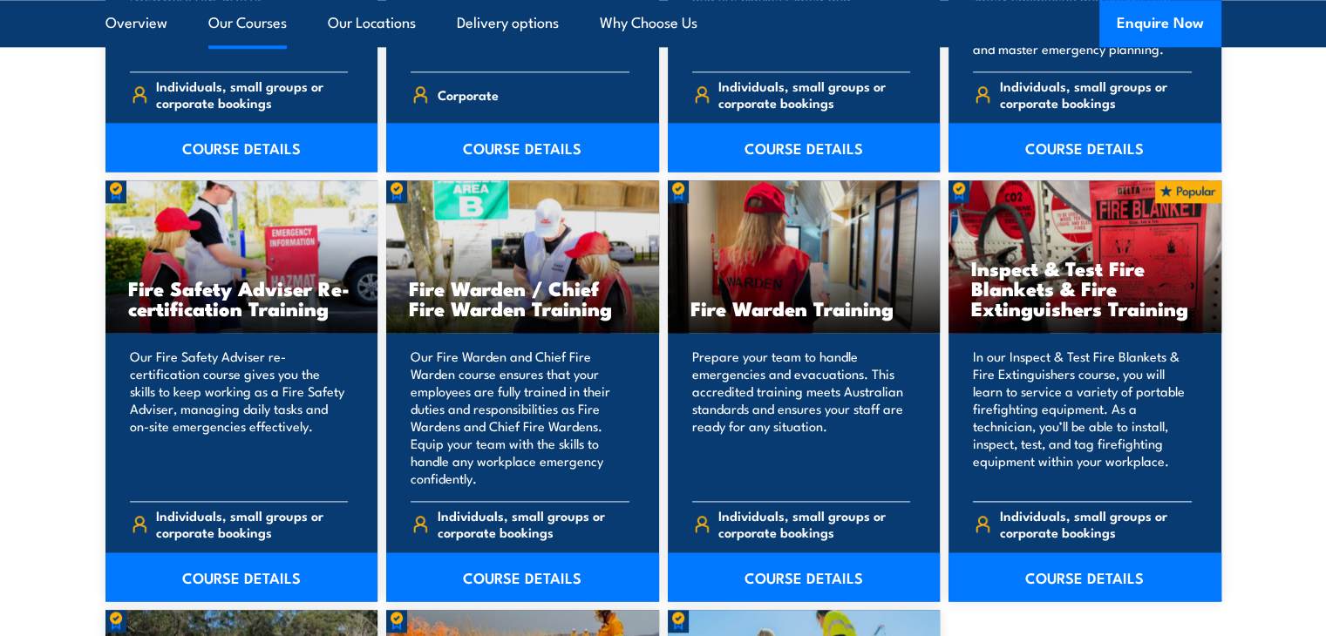
scroll to position [2206, 0]
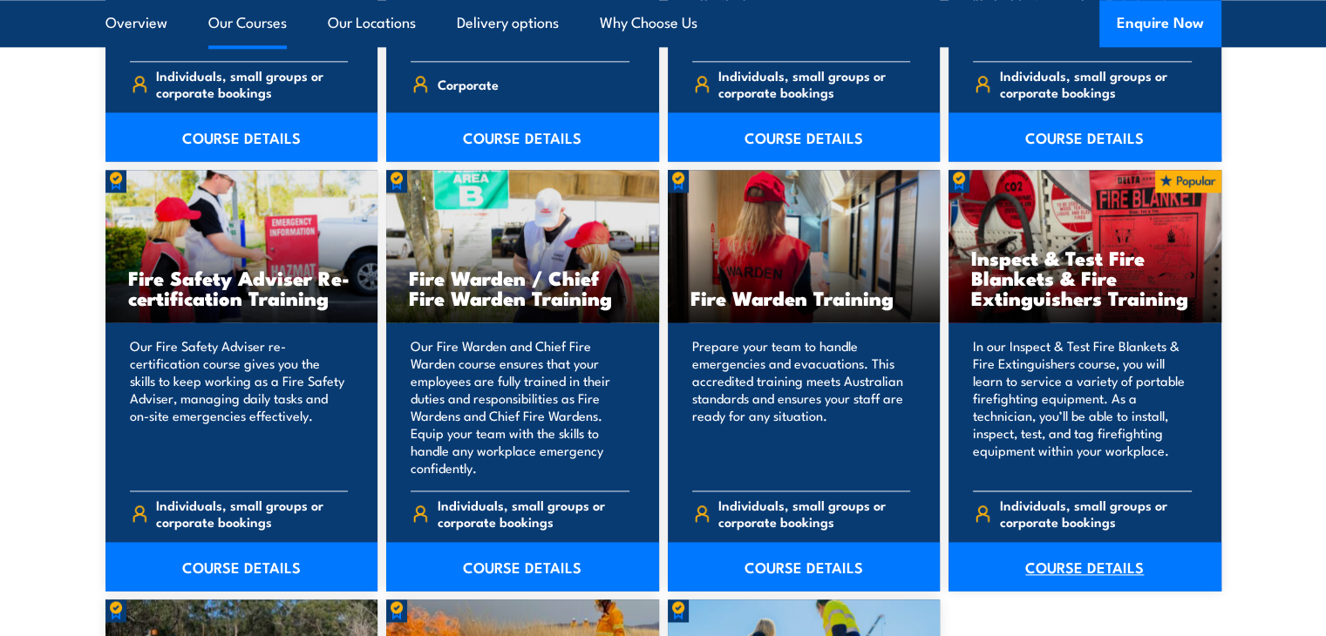
click at [1105, 577] on link "COURSE DETAILS" at bounding box center [1084, 566] width 273 height 49
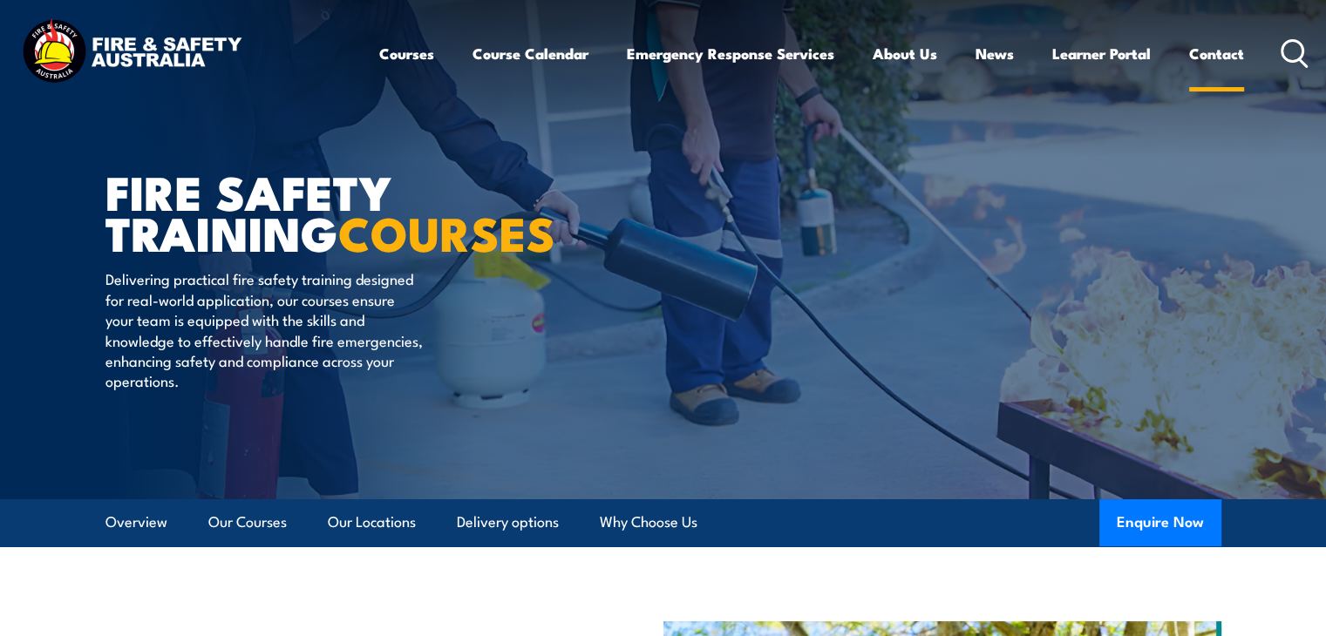
click at [1216, 60] on link "Contact" at bounding box center [1216, 54] width 55 height 46
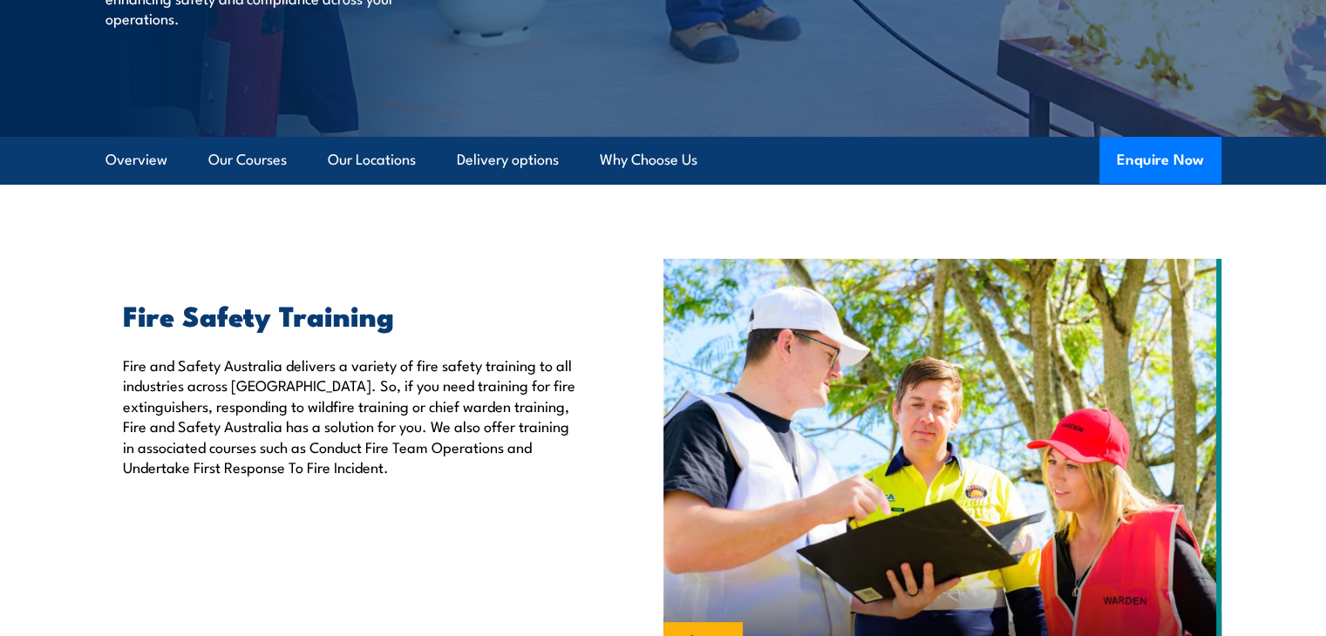
scroll to position [359, 0]
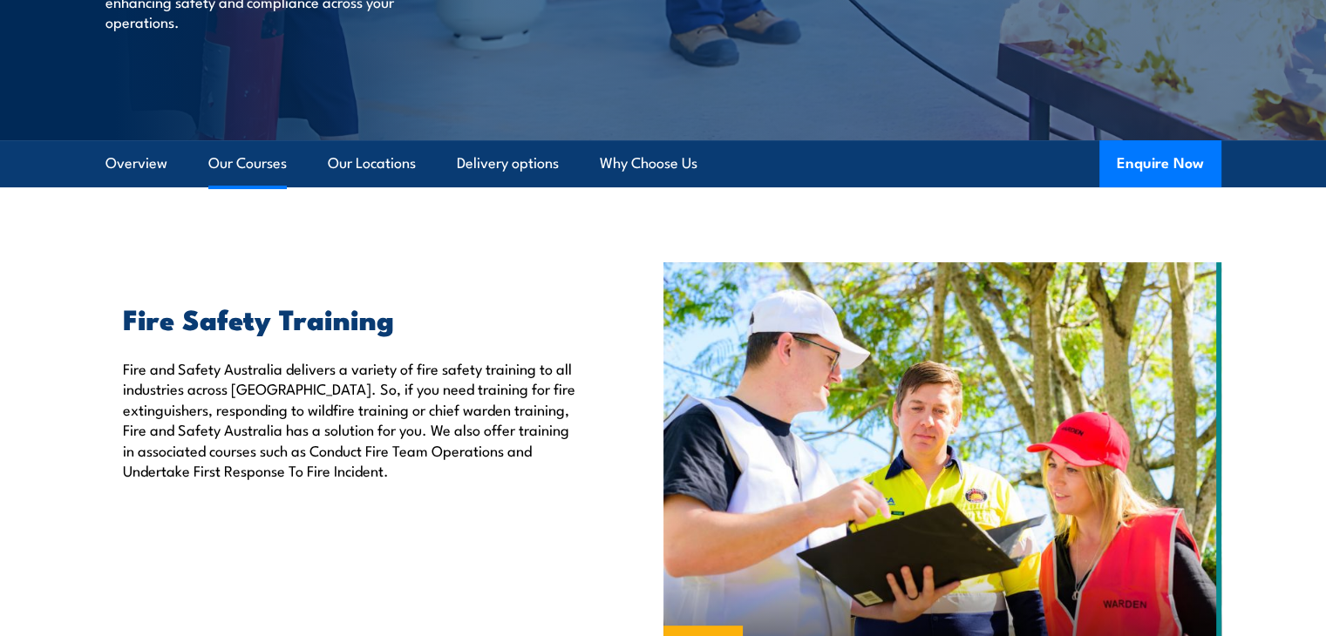
click at [249, 175] on link "Our Courses" at bounding box center [247, 163] width 78 height 46
